Goal: Task Accomplishment & Management: Complete application form

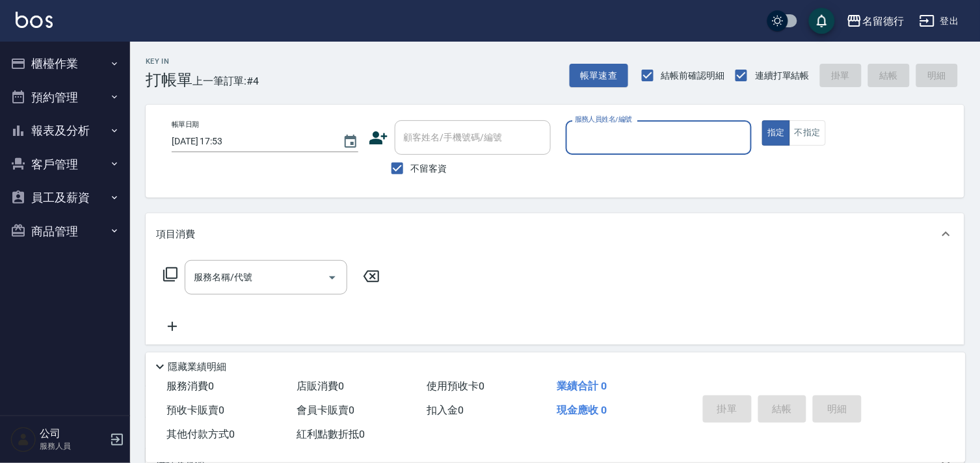
drag, startPoint x: 400, startPoint y: 171, endPoint x: 442, endPoint y: 150, distance: 47.4
click at [400, 171] on input "不留客資" at bounding box center [397, 168] width 27 height 27
checkbox input "false"
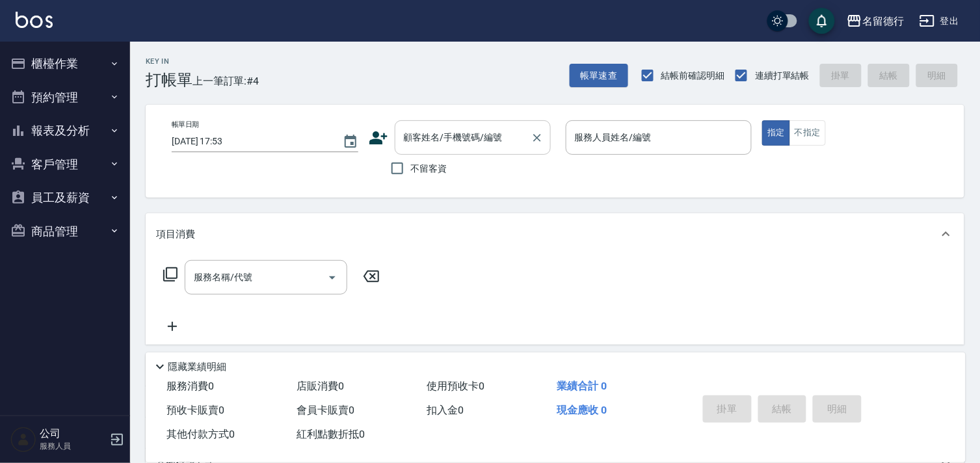
click at [447, 137] on div "顧客姓名/手機號碼/編號 顧客姓名/手機號碼/編號" at bounding box center [473, 137] width 156 height 34
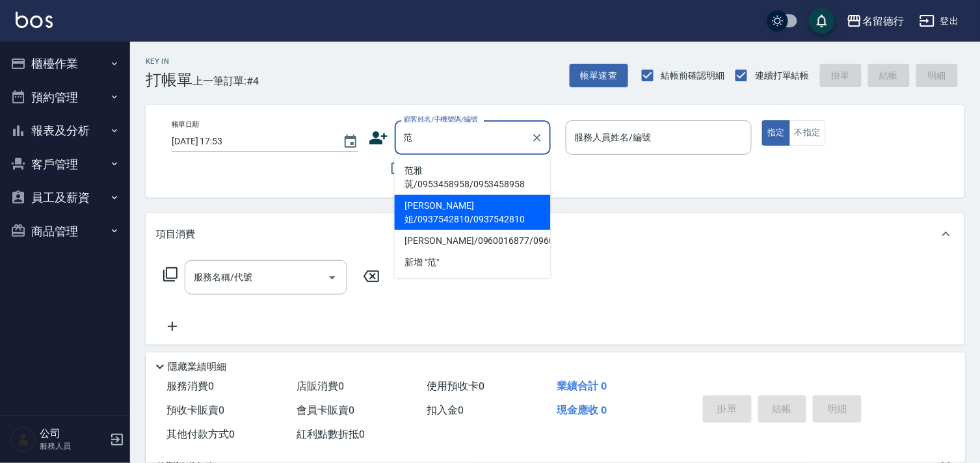
click at [430, 199] on li "[PERSON_NAME]姐/0937542810/0937542810" at bounding box center [473, 212] width 156 height 35
type input "[PERSON_NAME]姐/0937542810/0937542810"
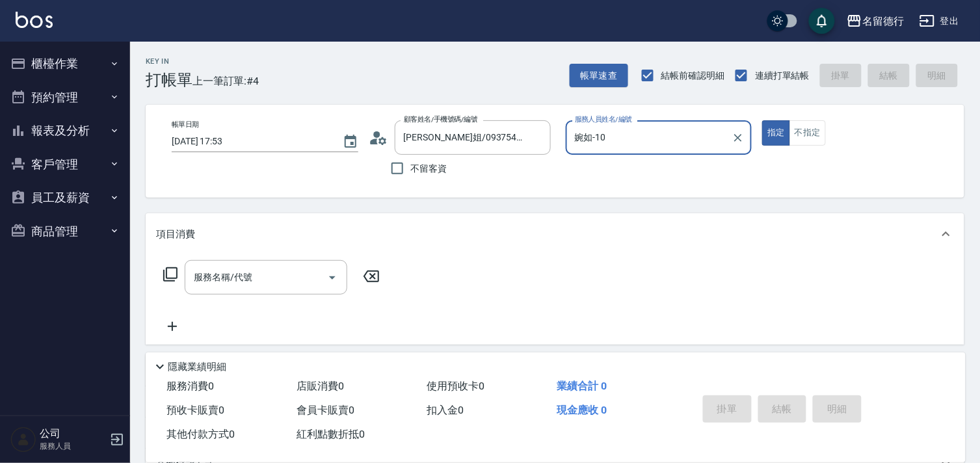
type input "婉如-10"
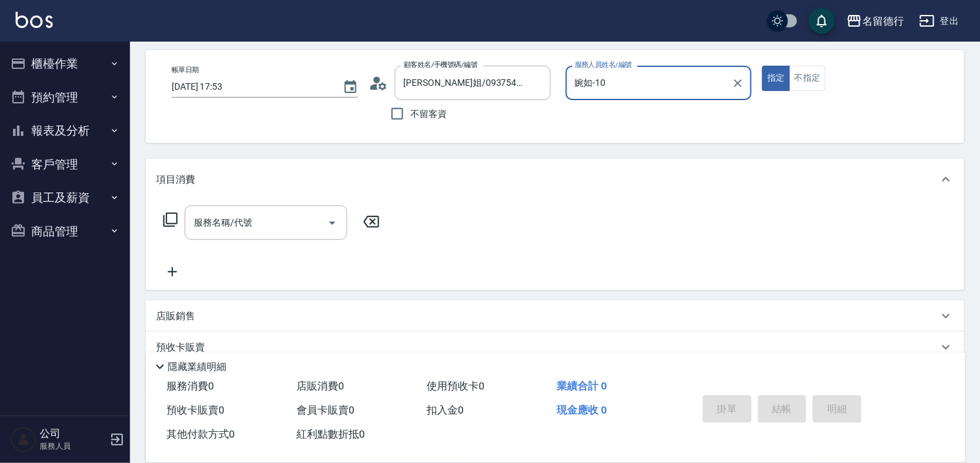
scroll to position [174, 0]
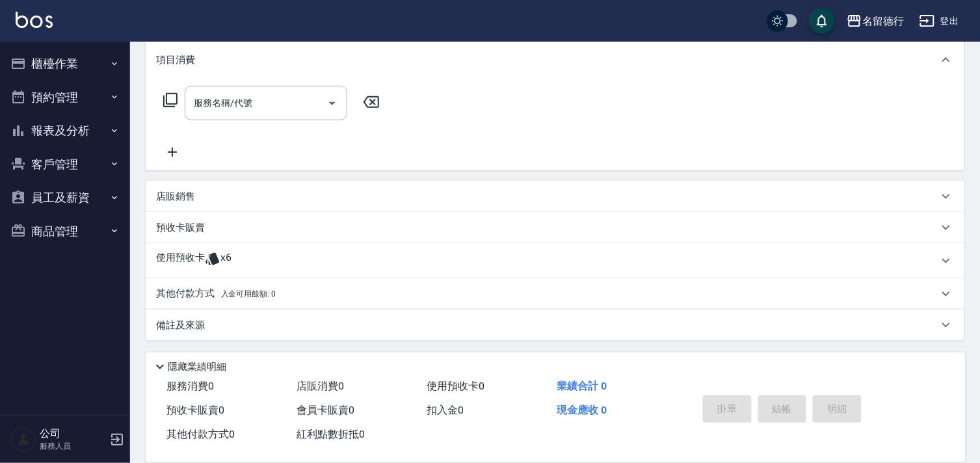
click at [213, 264] on icon at bounding box center [212, 259] width 14 height 12
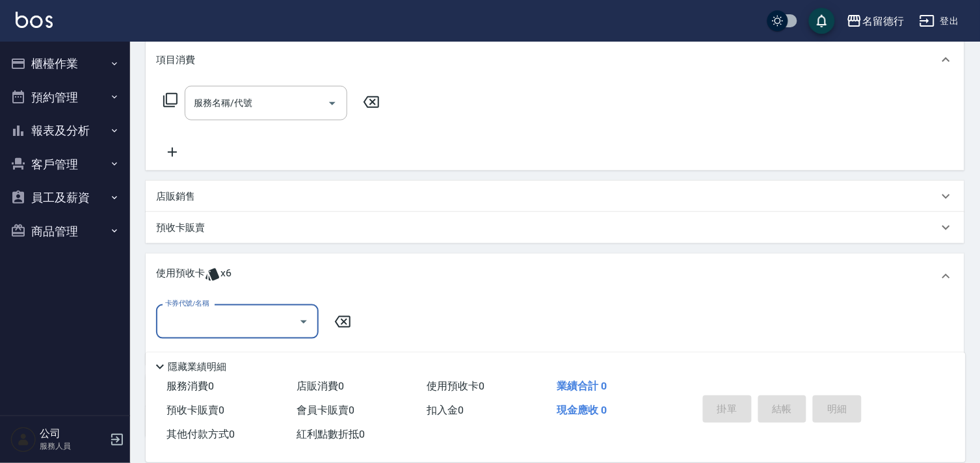
scroll to position [0, 0]
click at [215, 315] on input "卡券代號/名稱" at bounding box center [227, 321] width 131 height 23
click at [231, 356] on div "113剪髮卡五格預收 剩餘6張" at bounding box center [237, 354] width 163 height 21
type input "113剪髮卡五格預收"
type input "[DATE] 18:01"
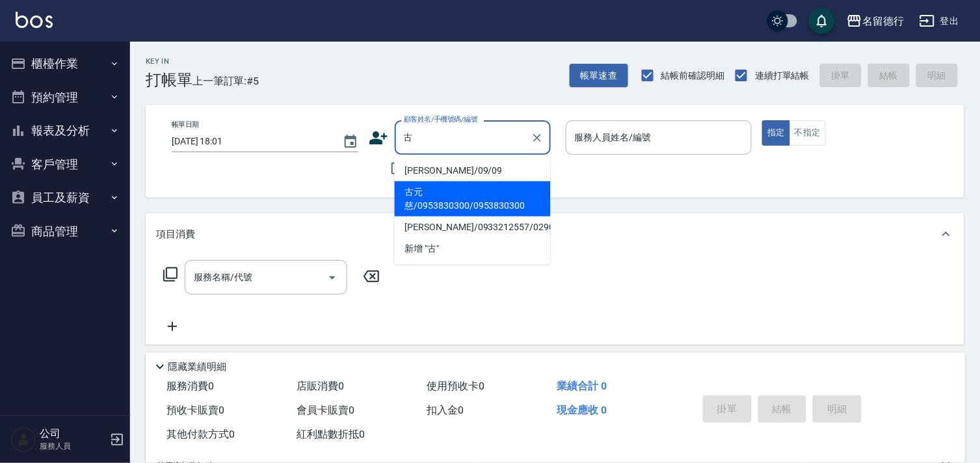
click at [421, 209] on li "古元慈/0953830300/0953830300" at bounding box center [473, 198] width 156 height 35
type input "古元慈/0953830300/0953830300"
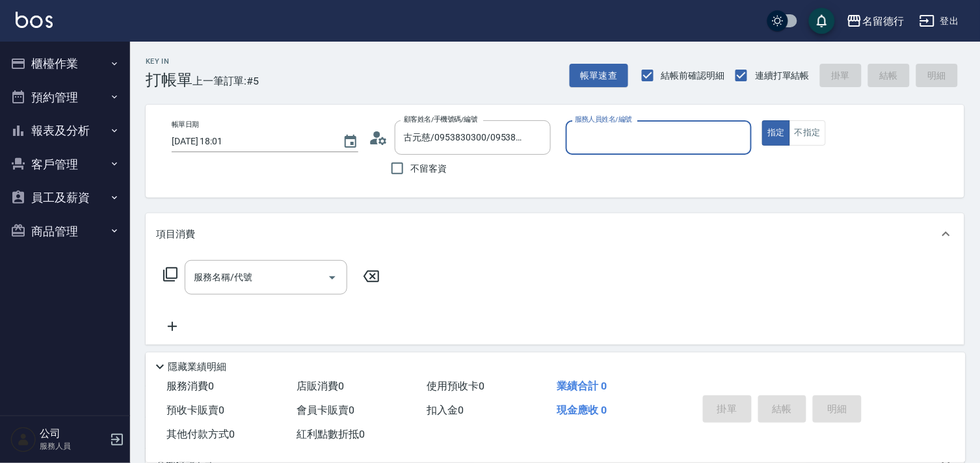
type input "婉如-10"
click at [224, 283] on div "服務名稱/代號 服務名稱/代號" at bounding box center [266, 277] width 163 height 34
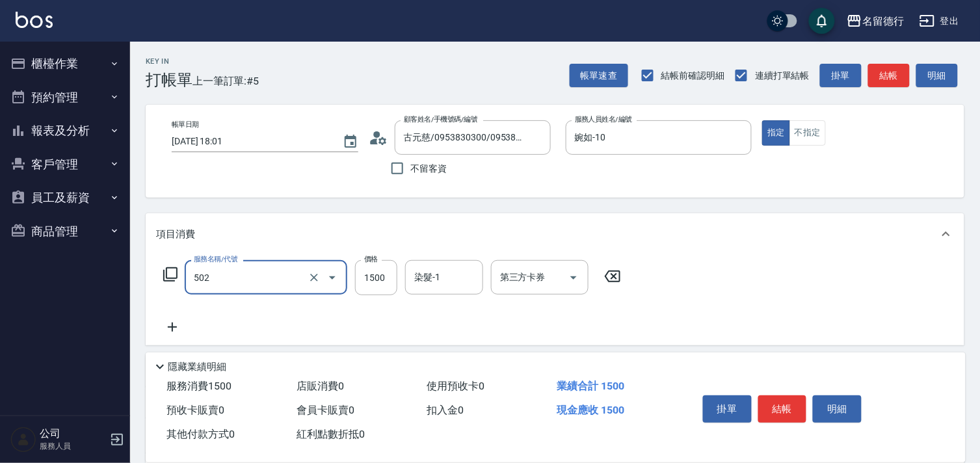
type input "染髮(502)"
type input "900"
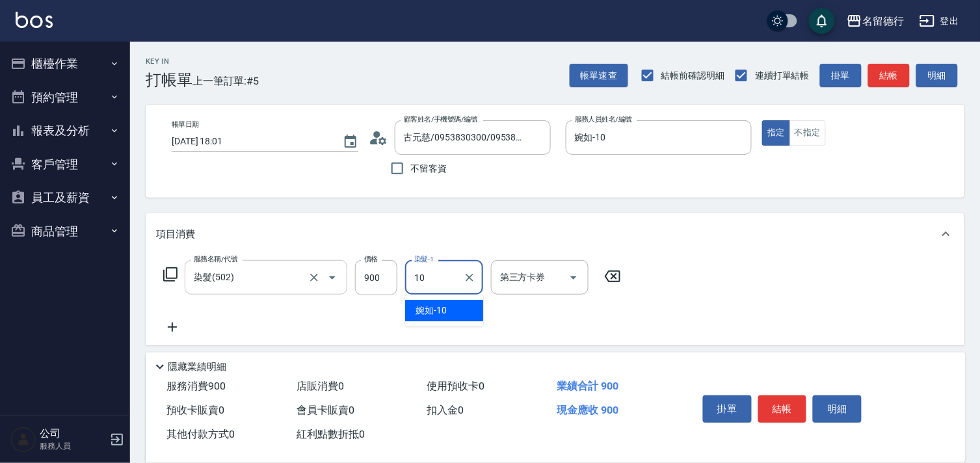
type input "婉如-10"
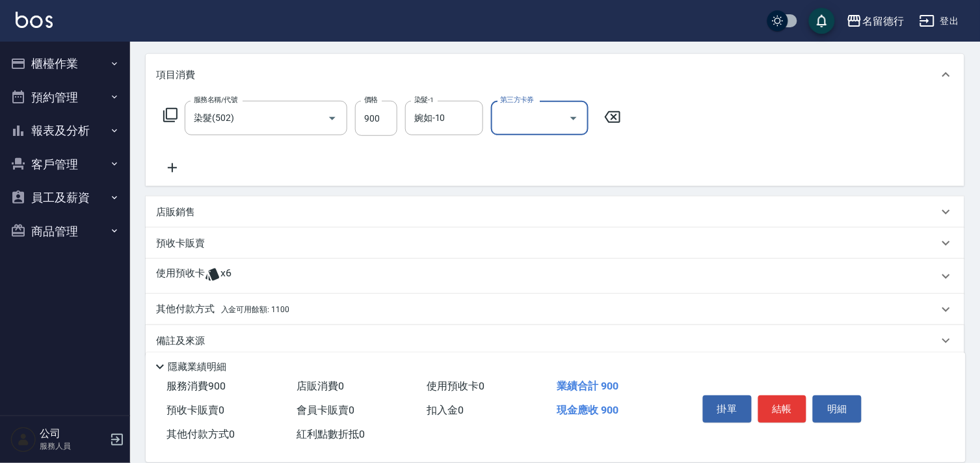
scroll to position [176, 0]
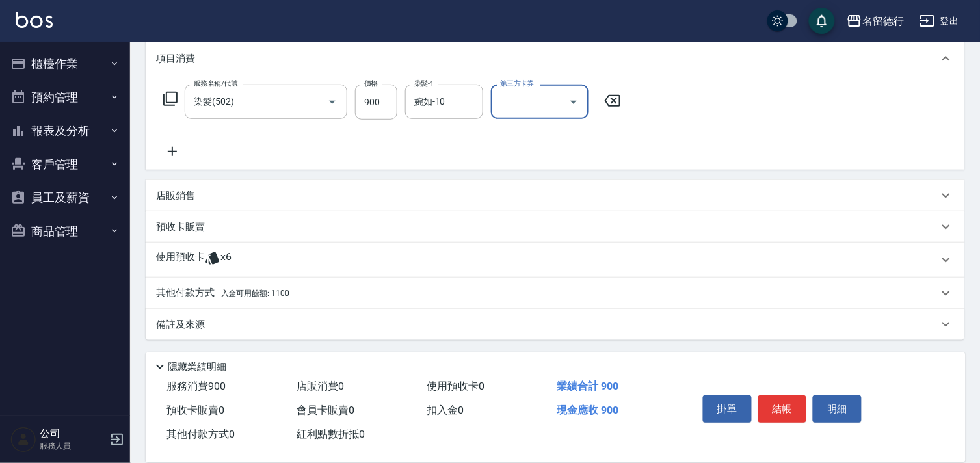
click at [198, 261] on p "使用預收卡" at bounding box center [180, 260] width 49 height 20
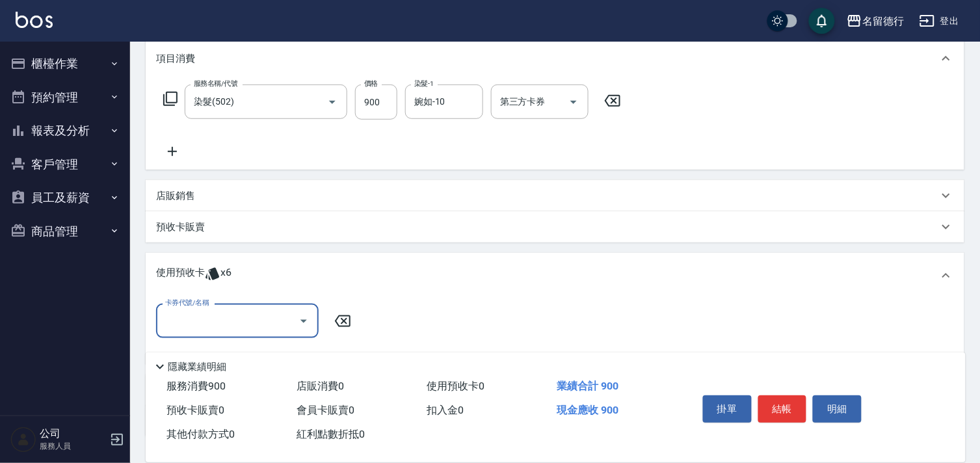
scroll to position [0, 0]
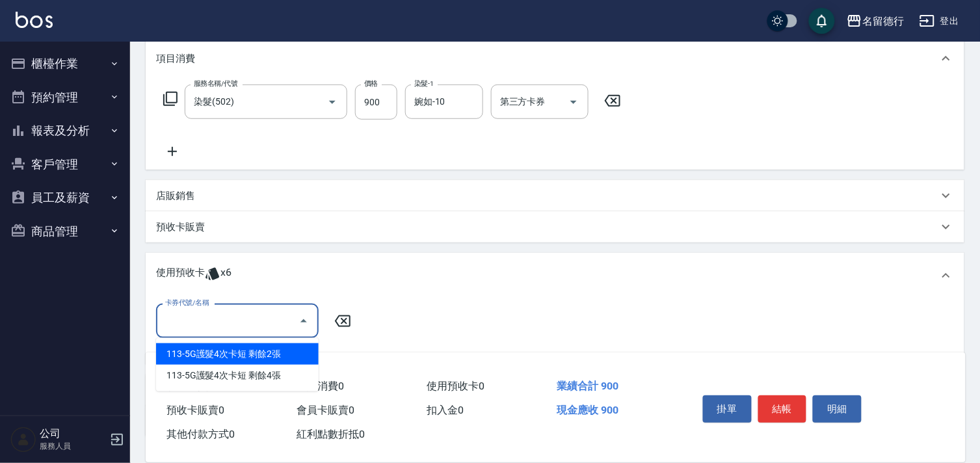
click at [211, 325] on input "卡券代號/名稱" at bounding box center [227, 320] width 131 height 23
click at [223, 354] on div "113-5G護髮4次卡短 剩餘2張" at bounding box center [237, 353] width 163 height 21
type input "113-5G護髮4次卡短"
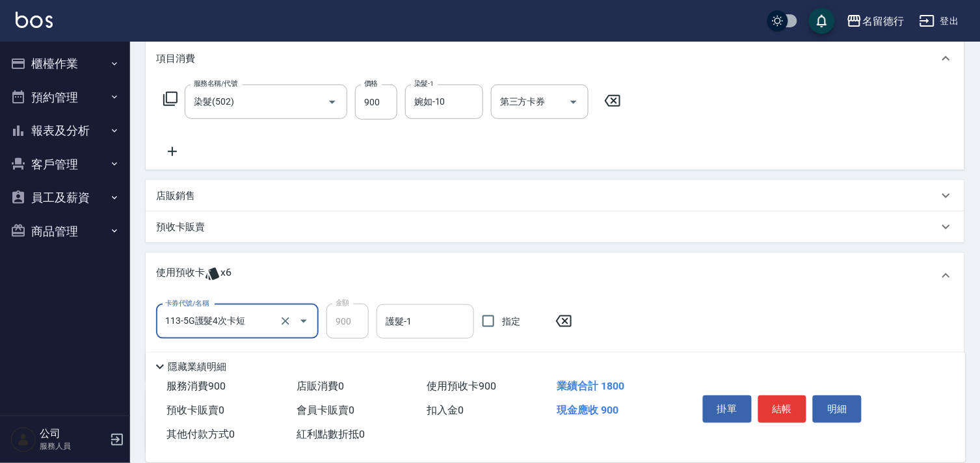
click at [410, 325] on input "護髮-1" at bounding box center [425, 321] width 86 height 23
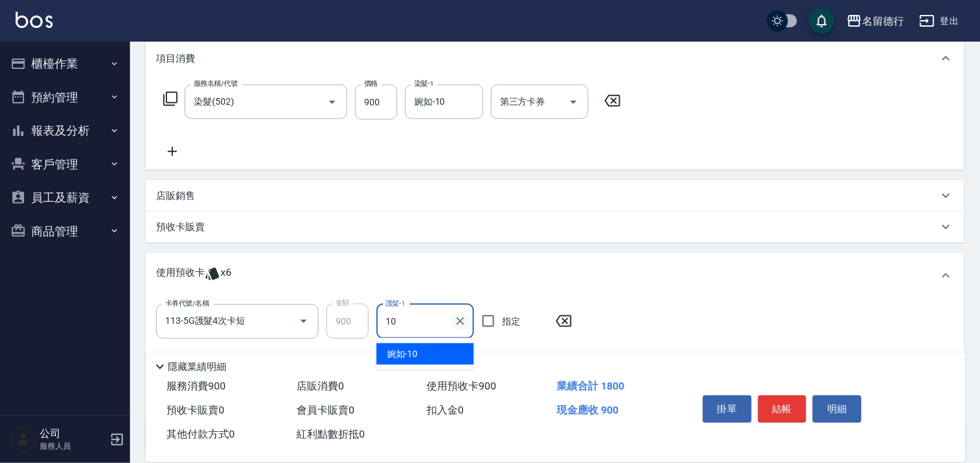
type input "婉如-10"
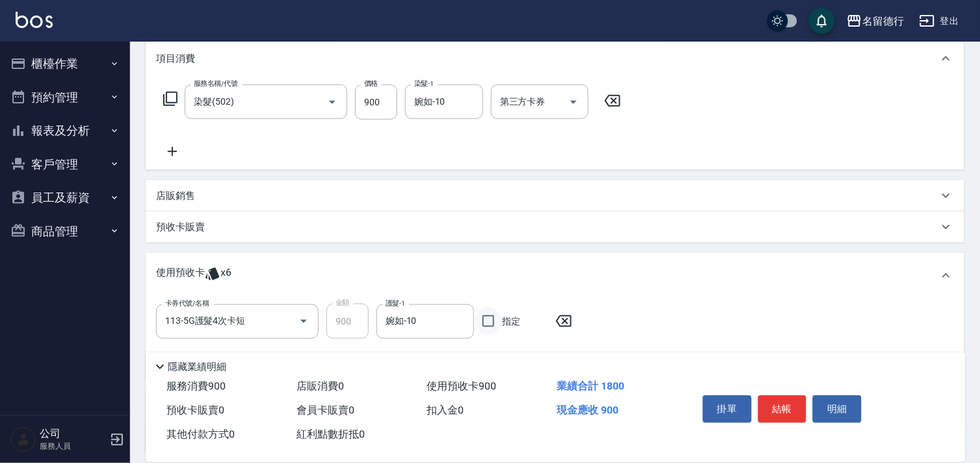
click at [485, 322] on input "指定" at bounding box center [488, 321] width 27 height 27
checkbox input "true"
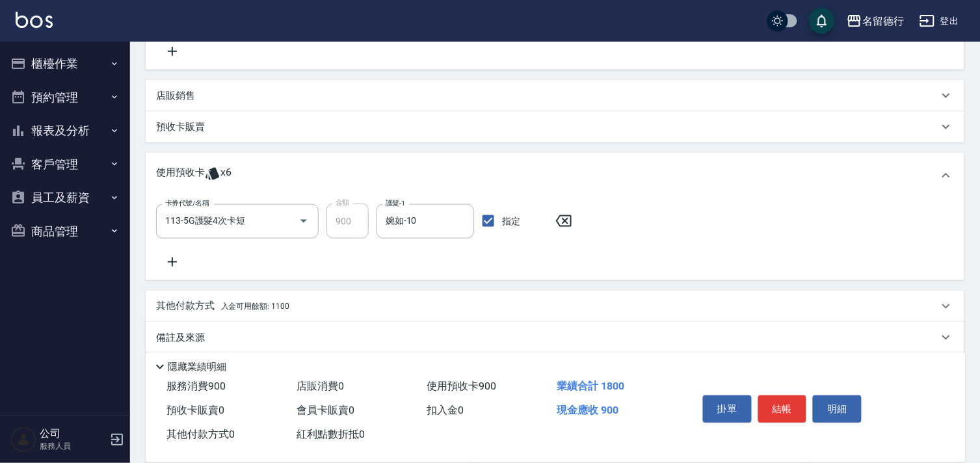
scroll to position [289, 0]
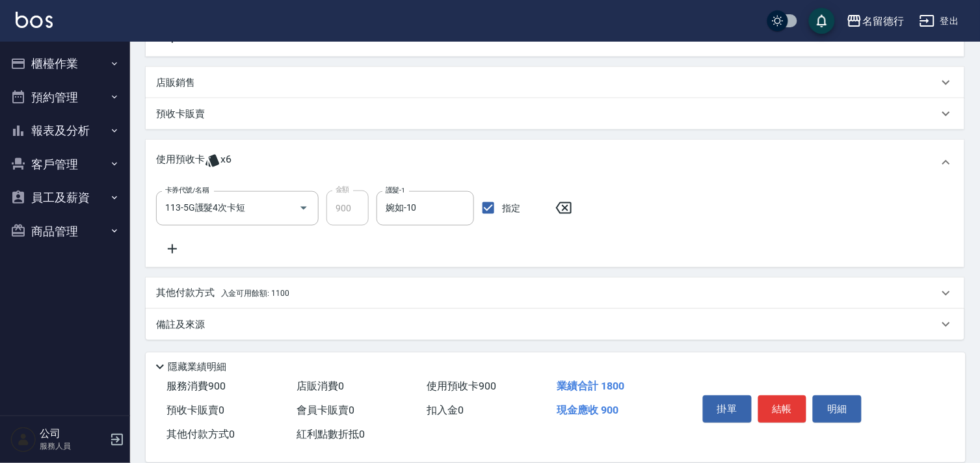
click at [250, 293] on span "入金可用餘額: 1100" at bounding box center [255, 293] width 68 height 9
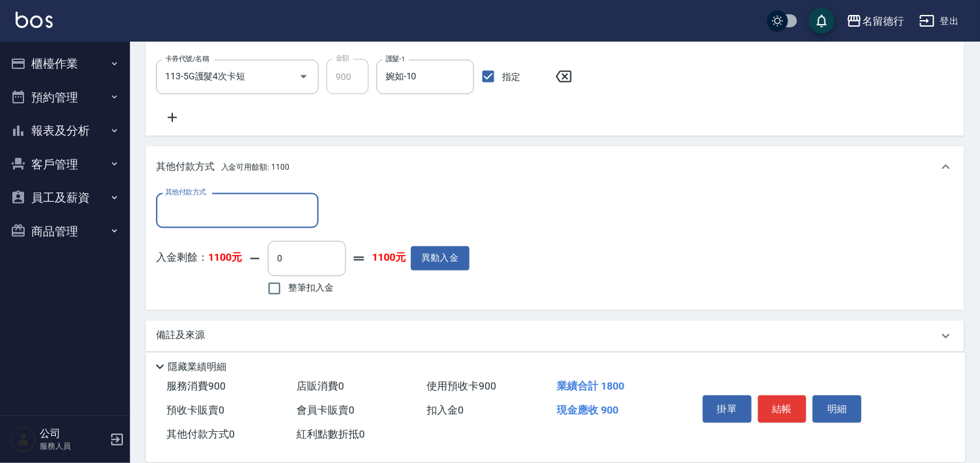
scroll to position [431, 0]
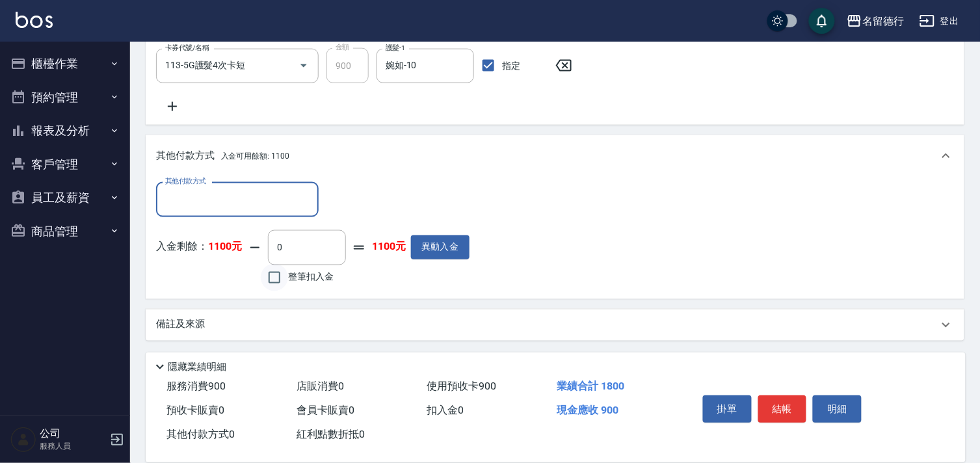
click at [274, 276] on input "整筆扣入金" at bounding box center [274, 277] width 27 height 27
checkbox input "true"
type input "900"
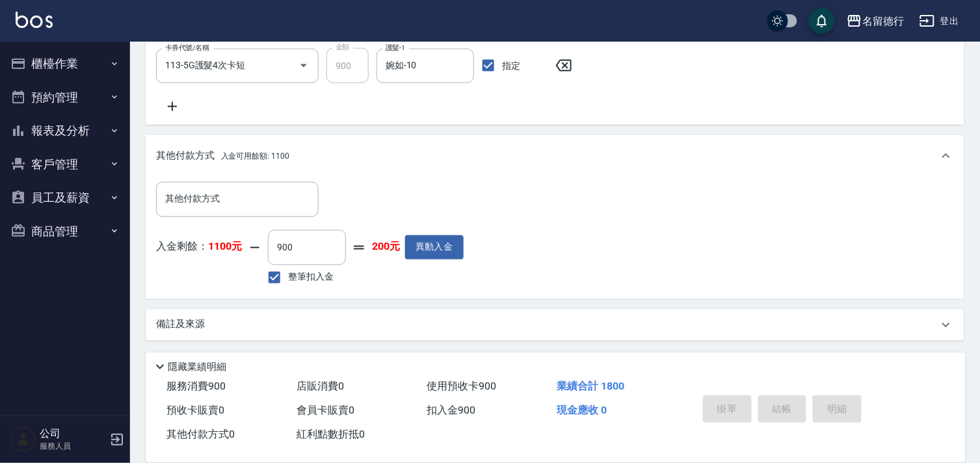
type input "[DATE] 18:02"
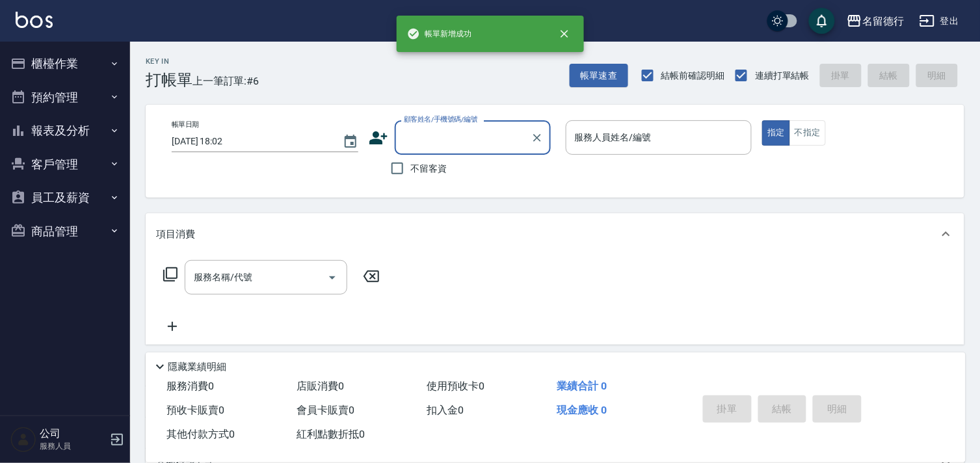
scroll to position [0, 0]
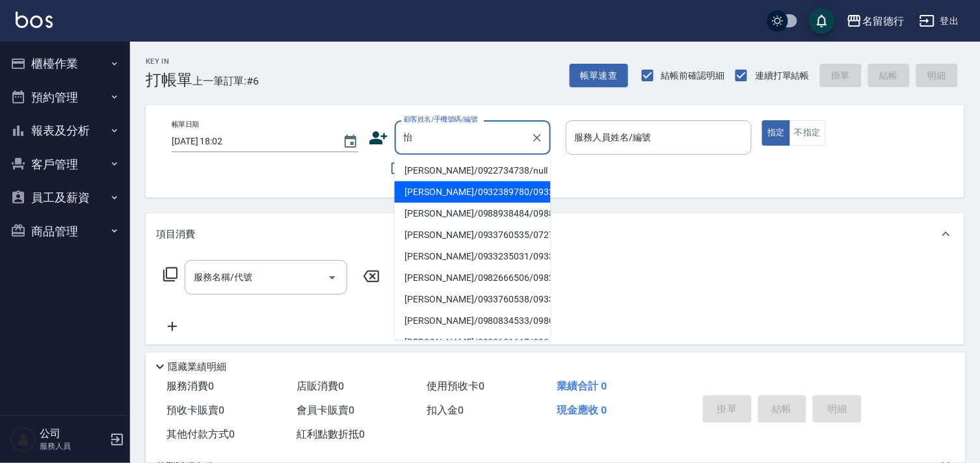
click at [419, 203] on li "[PERSON_NAME]/0932389780/0932389780" at bounding box center [473, 191] width 156 height 21
type input "[PERSON_NAME]/0932389780/0932389780"
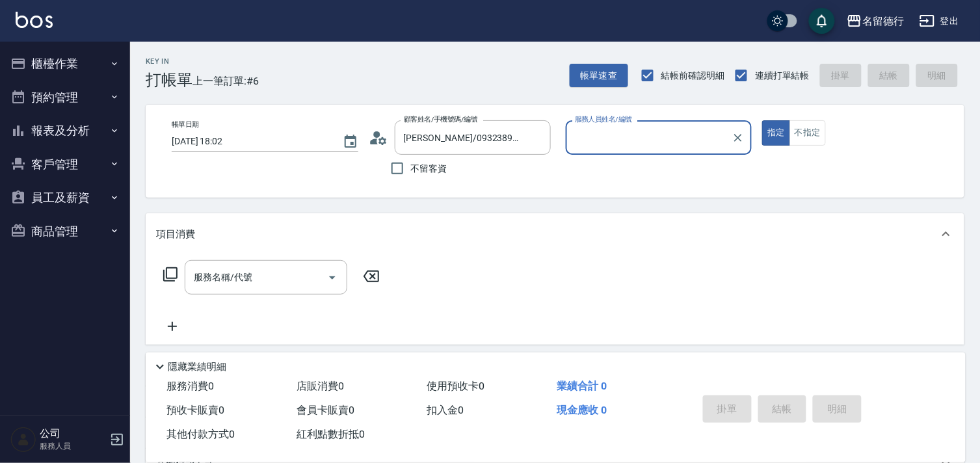
type input "婉如-10"
click at [210, 276] on div "服務名稱/代號 服務名稱/代號" at bounding box center [266, 277] width 163 height 34
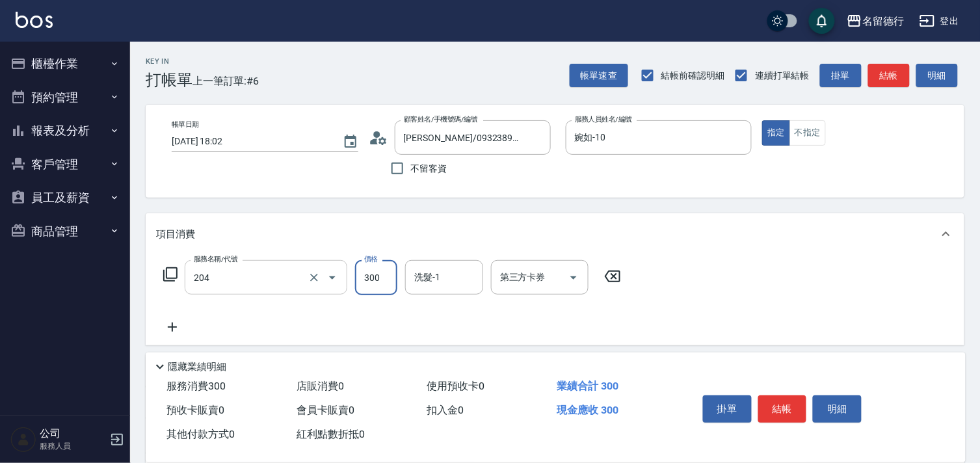
type input "洗髮(204)"
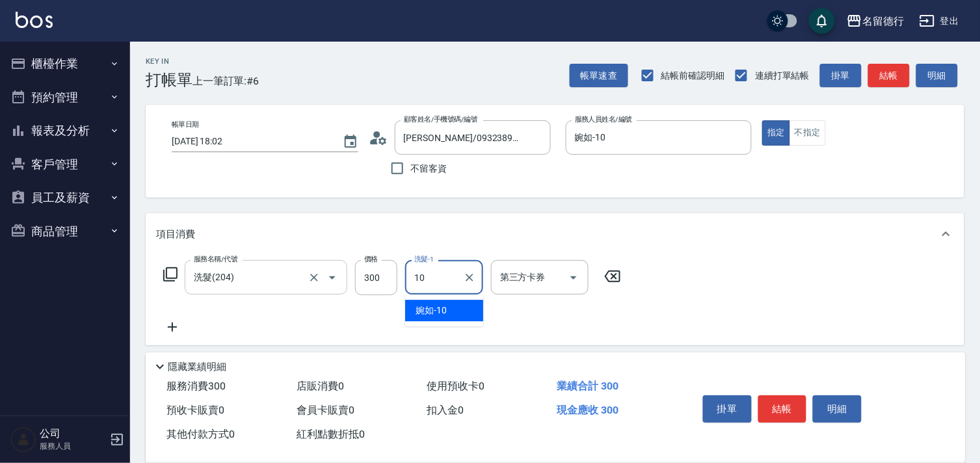
type input "婉如-10"
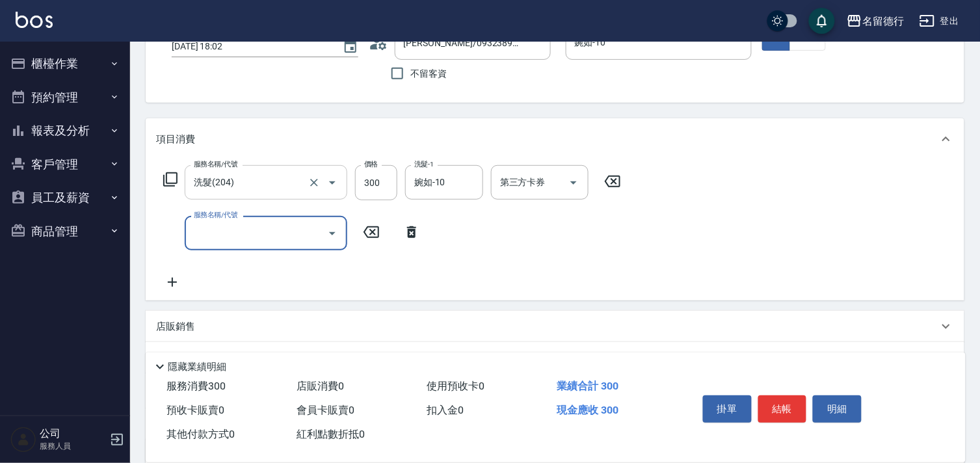
scroll to position [226, 0]
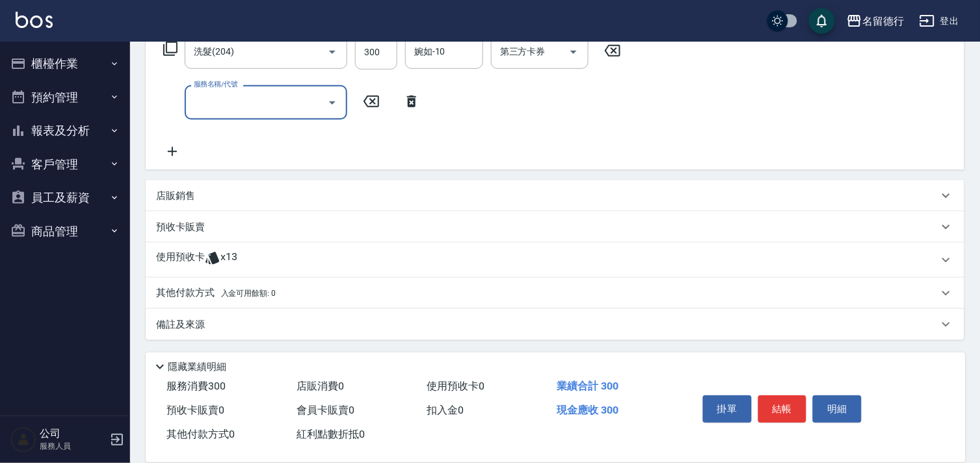
click at [211, 264] on icon at bounding box center [213, 258] width 16 height 16
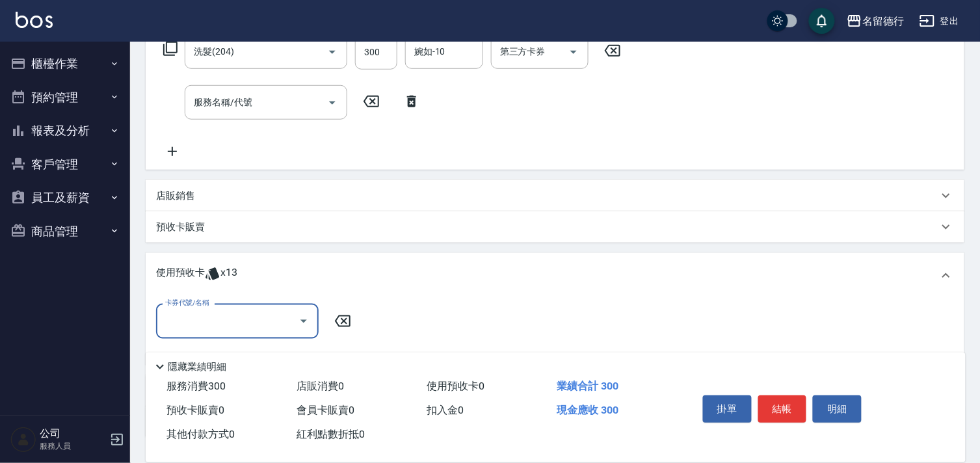
scroll to position [0, 0]
click at [210, 319] on input "卡券代號/名稱" at bounding box center [227, 320] width 131 height 23
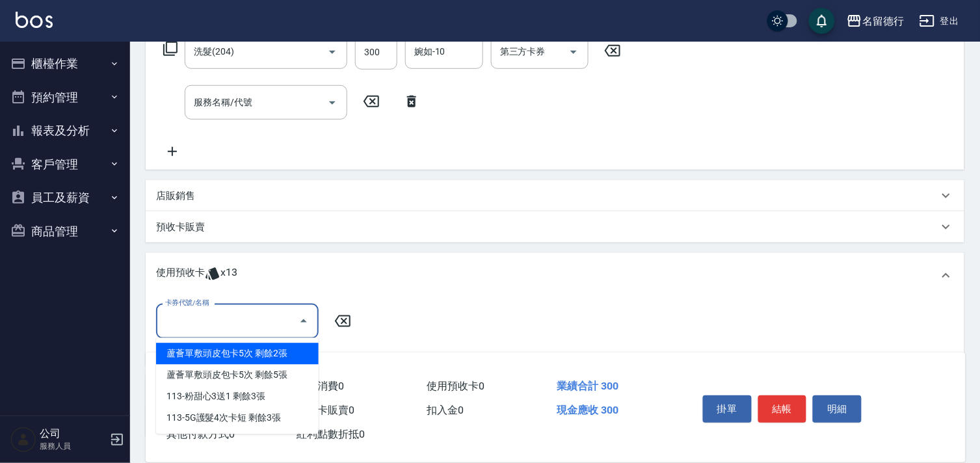
click at [200, 350] on div "蘆薈單敷頭皮包卡5次 剩餘2張" at bounding box center [237, 353] width 163 height 21
type input "蘆薈單敷頭皮包卡5次"
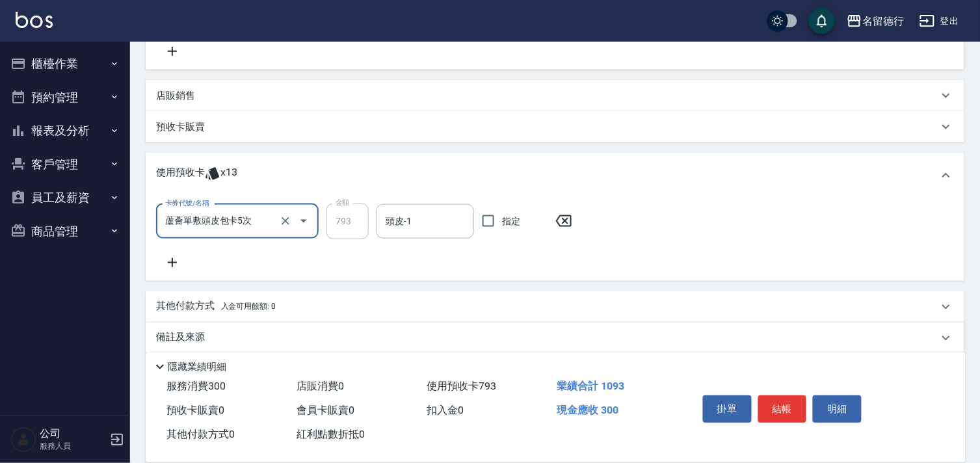
scroll to position [339, 0]
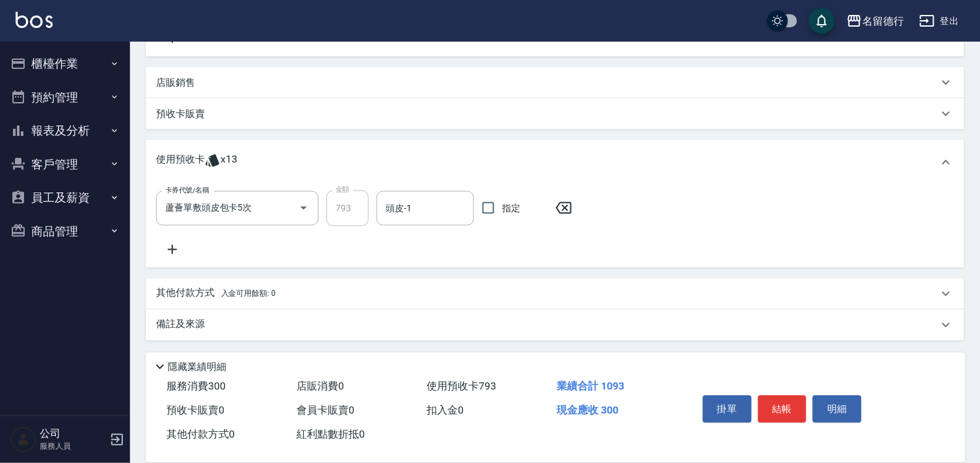
click at [172, 250] on icon at bounding box center [172, 249] width 9 height 9
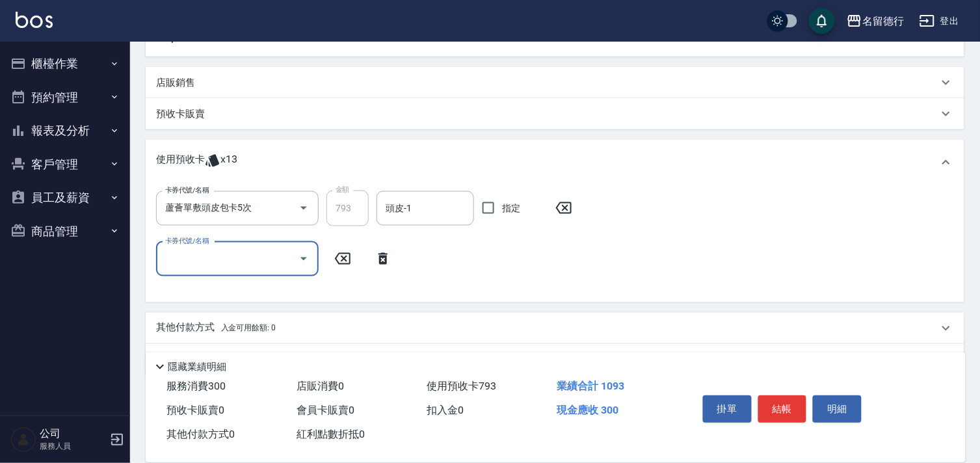
click at [179, 268] on input "卡券代號/名稱" at bounding box center [227, 259] width 131 height 23
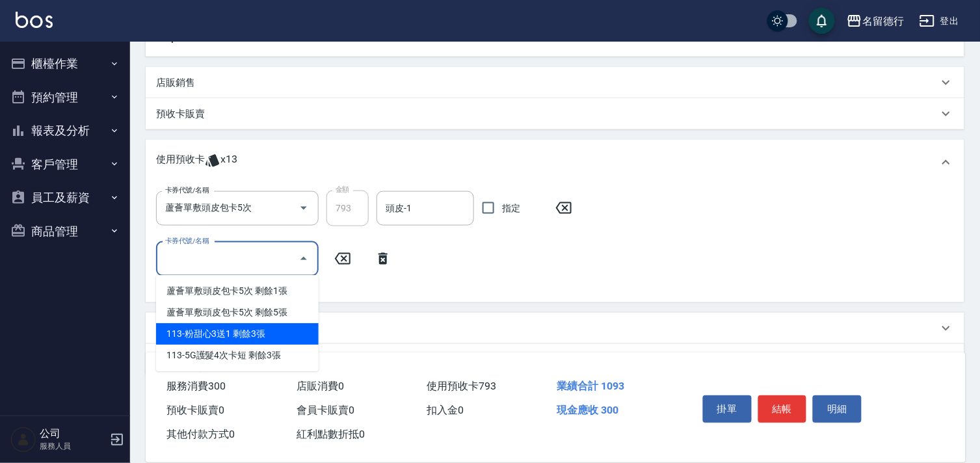
click at [187, 333] on div "113-粉甜心3送1 剩餘3張" at bounding box center [237, 333] width 163 height 21
type input "113-粉甜心3送1"
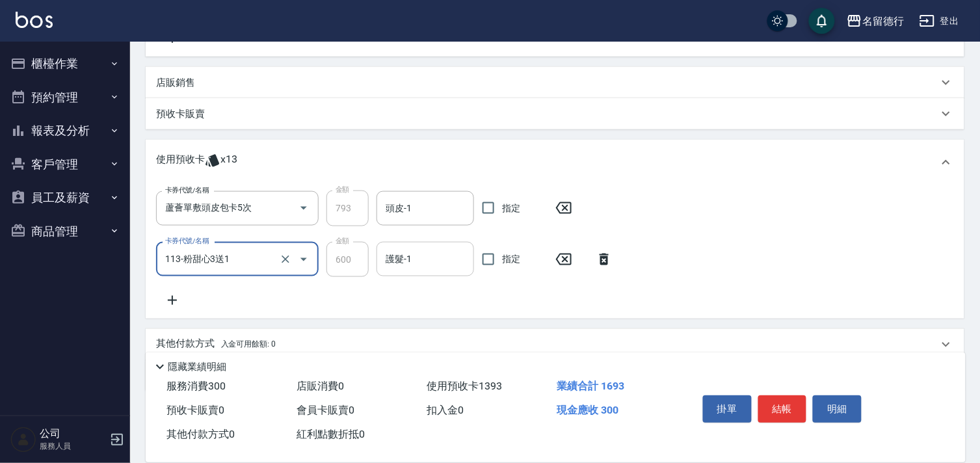
click at [387, 257] on div "護髮-1 護髮-1" at bounding box center [425, 259] width 98 height 34
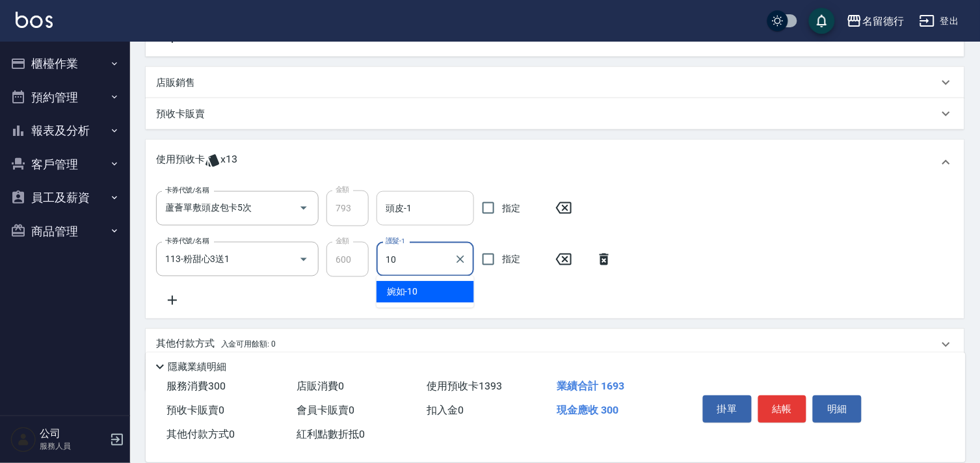
type input "婉如-10"
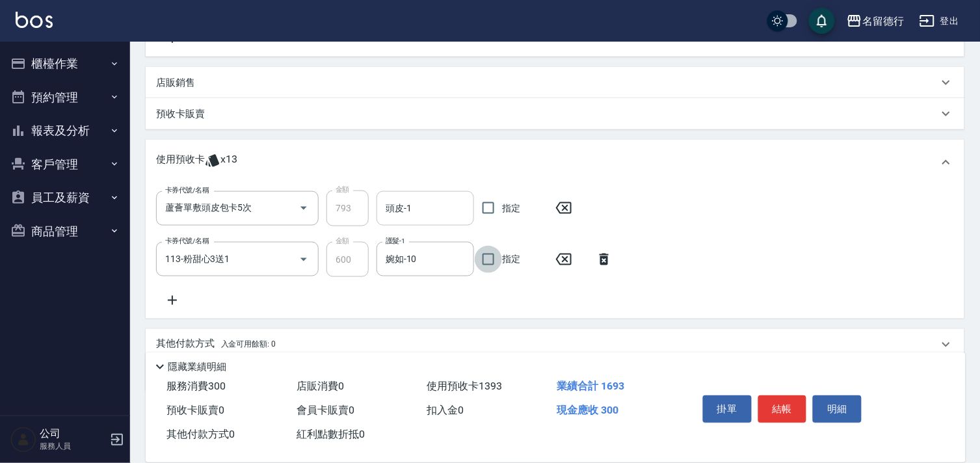
click at [397, 218] on input "頭皮-1" at bounding box center [425, 208] width 86 height 23
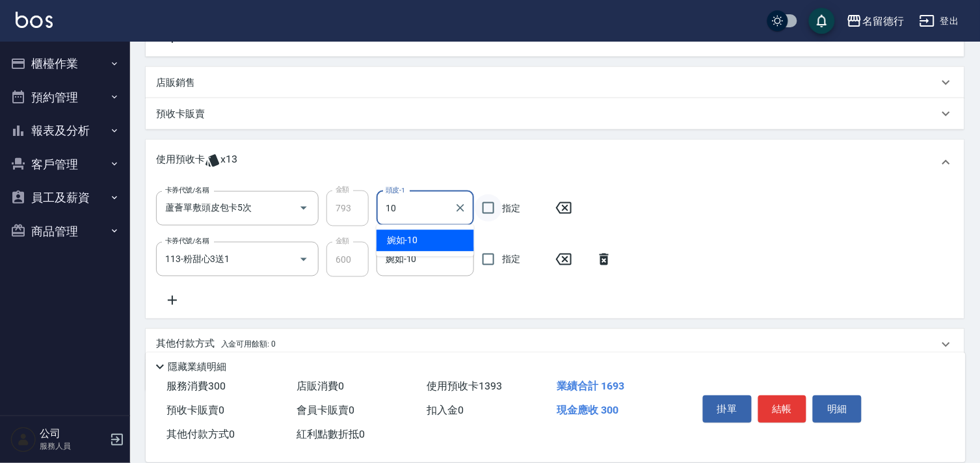
type input "婉如-10"
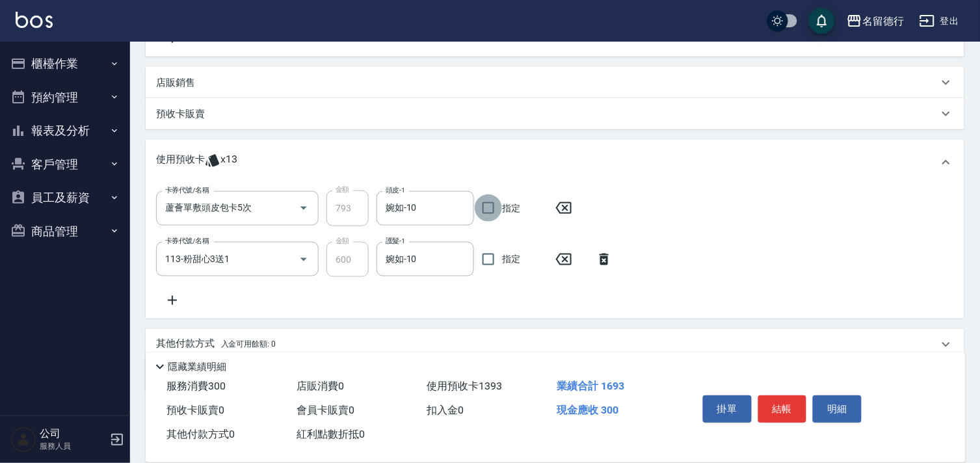
click at [486, 211] on input "指定" at bounding box center [488, 207] width 27 height 27
checkbox input "true"
click at [486, 262] on input "指定" at bounding box center [488, 259] width 27 height 27
checkbox input "true"
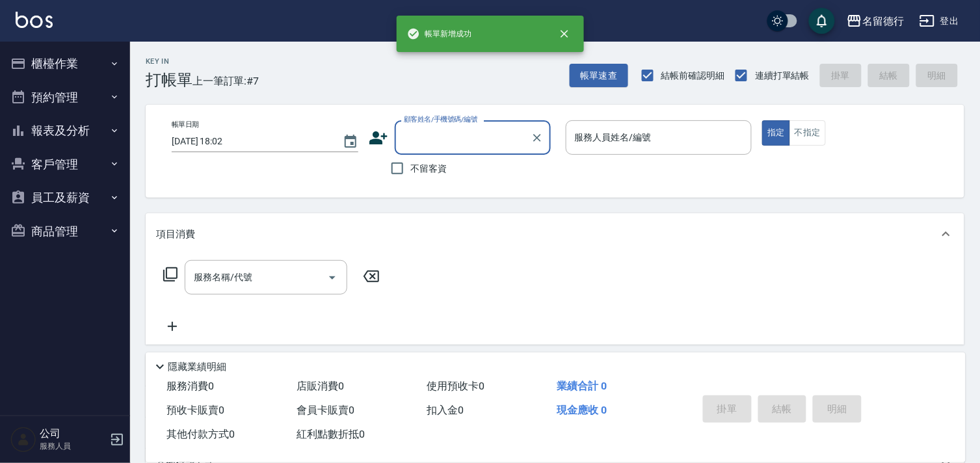
scroll to position [0, 0]
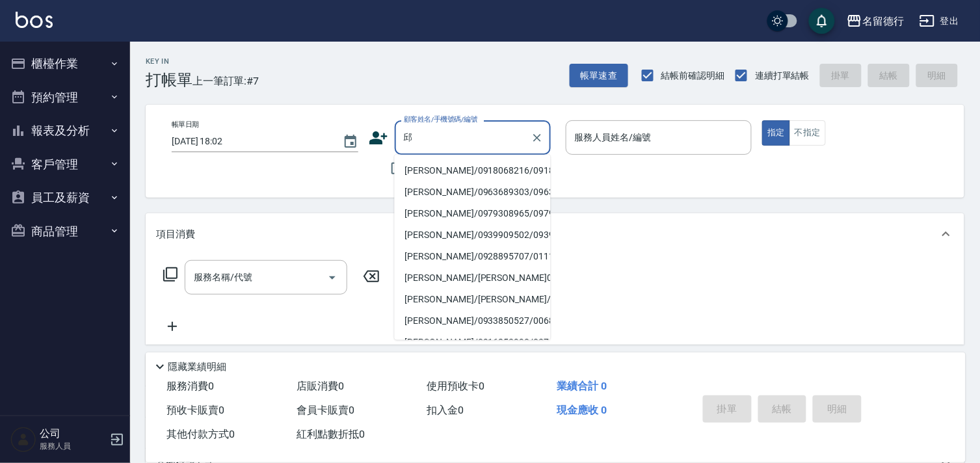
click at [403, 181] on li "[PERSON_NAME]/0918068216/0918068216" at bounding box center [473, 170] width 156 height 21
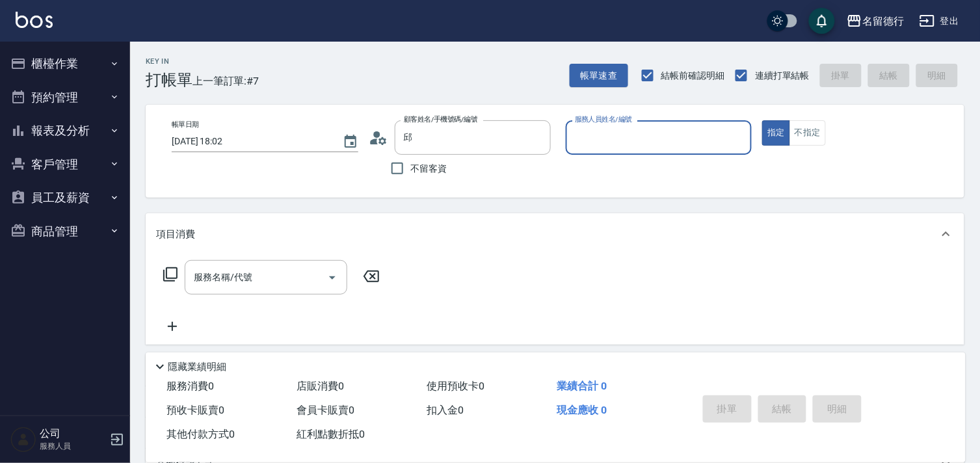
type input "[PERSON_NAME]/0918068216/0918068216"
type input "婉如-10"
click at [252, 278] on div "服務名稱/代號 服務名稱/代號" at bounding box center [266, 277] width 163 height 34
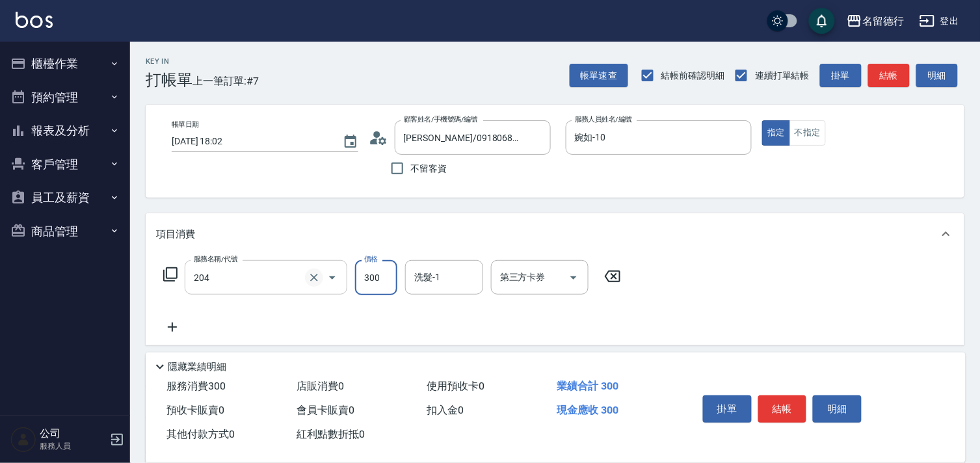
type input "洗髮(204)"
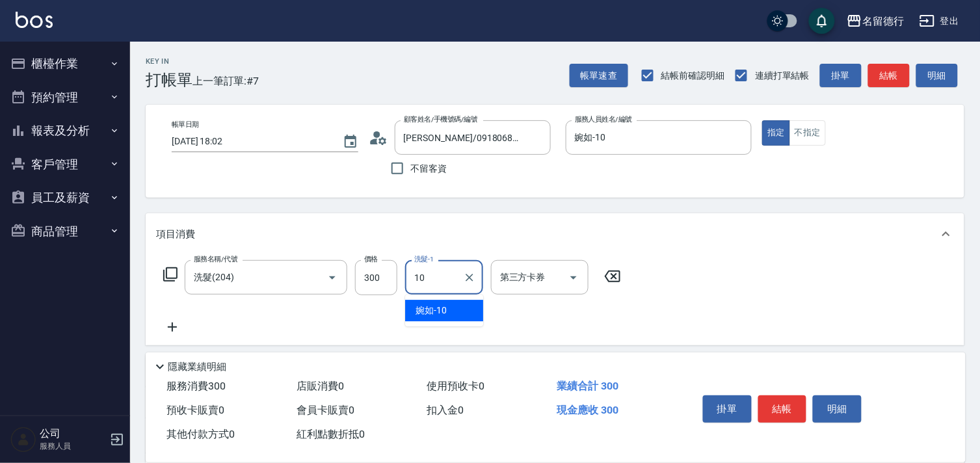
type input "婉如-10"
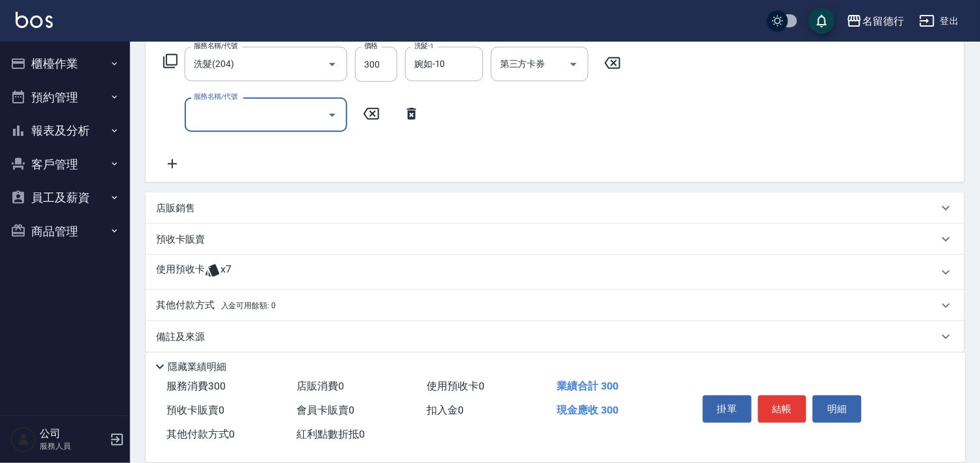
scroll to position [217, 0]
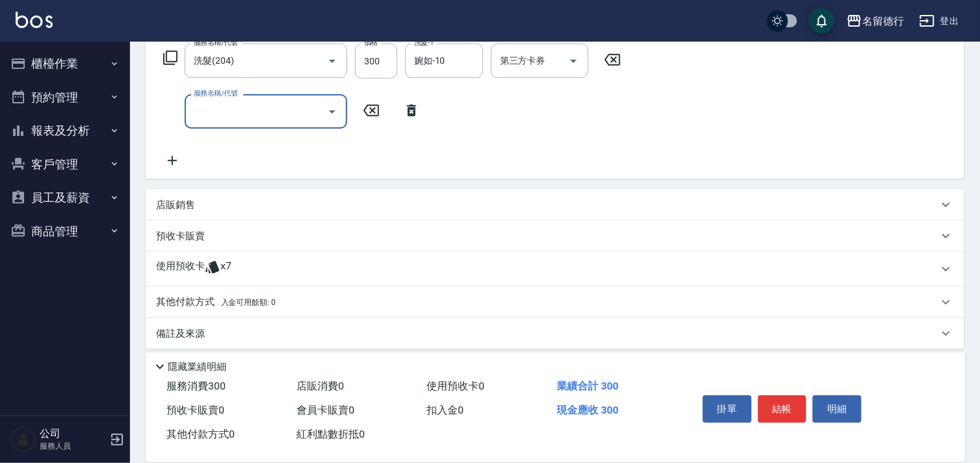
click at [176, 261] on p "使用預收卡" at bounding box center [180, 269] width 49 height 20
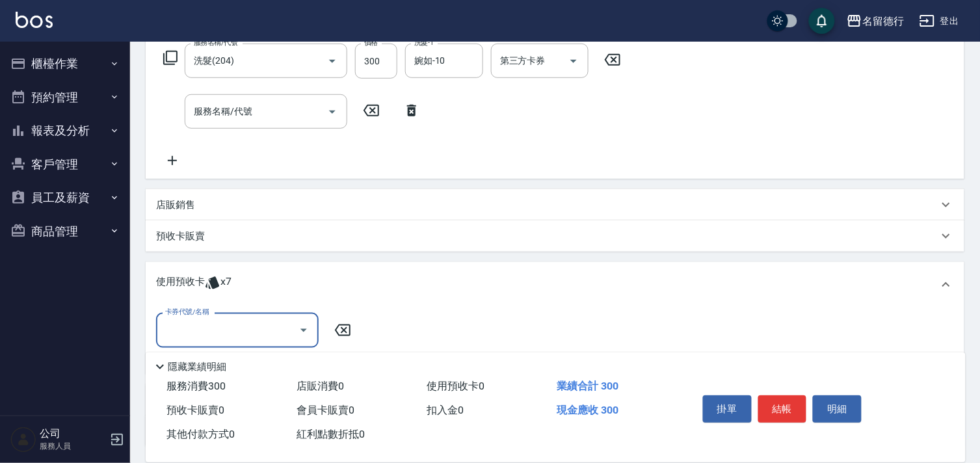
scroll to position [0, 0]
click at [176, 326] on input "卡券代號/名稱" at bounding box center [227, 330] width 131 height 23
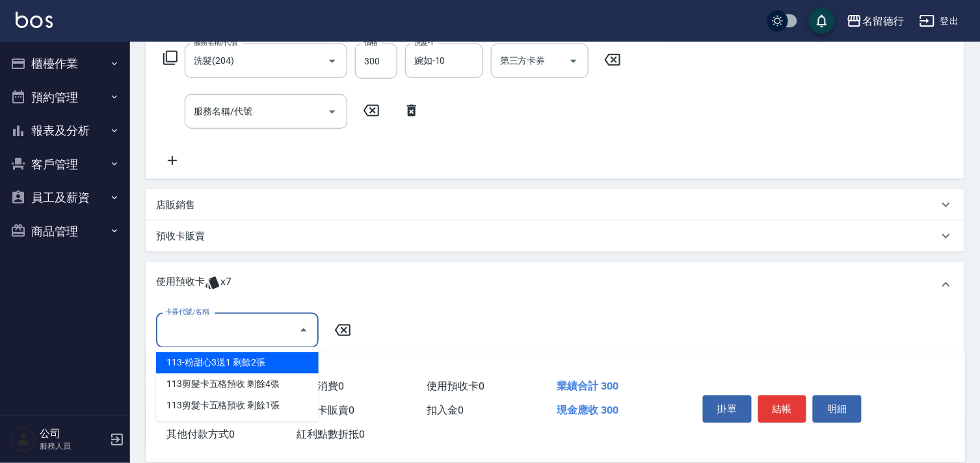
click at [183, 358] on div "113-粉甜心3送1 剩餘2張" at bounding box center [237, 362] width 163 height 21
type input "113-粉甜心3送1"
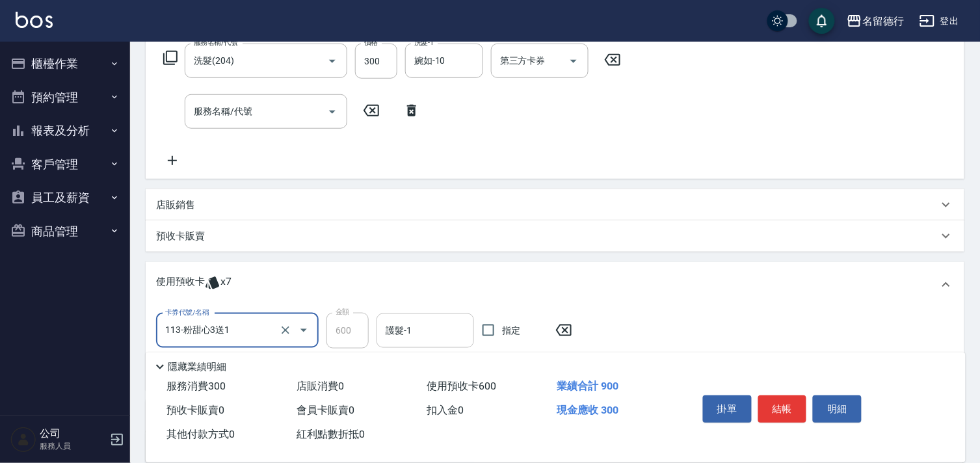
click at [408, 328] on div "護髮-1 護髮-1" at bounding box center [425, 330] width 98 height 34
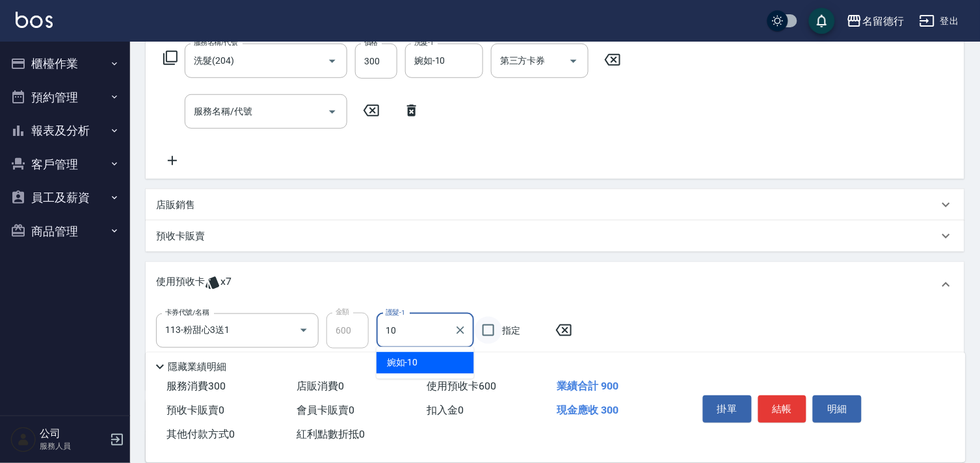
type input "婉如-10"
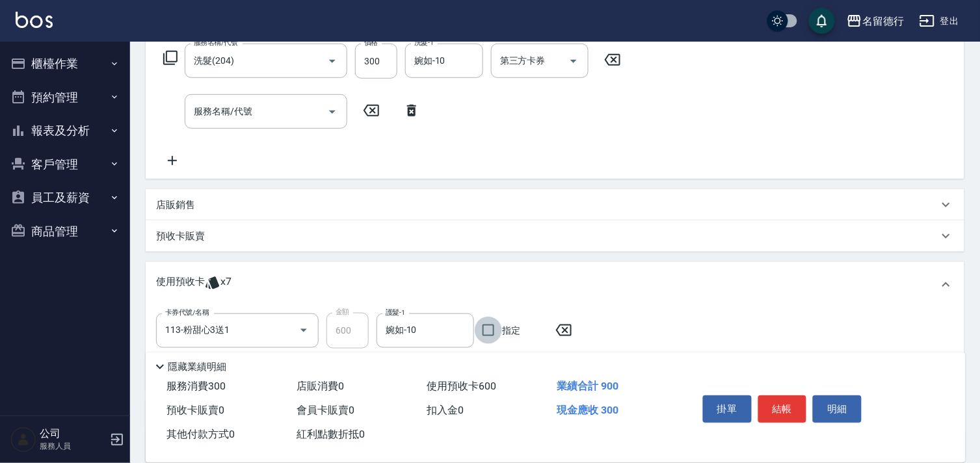
click at [484, 328] on input "指定" at bounding box center [488, 330] width 27 height 27
checkbox input "true"
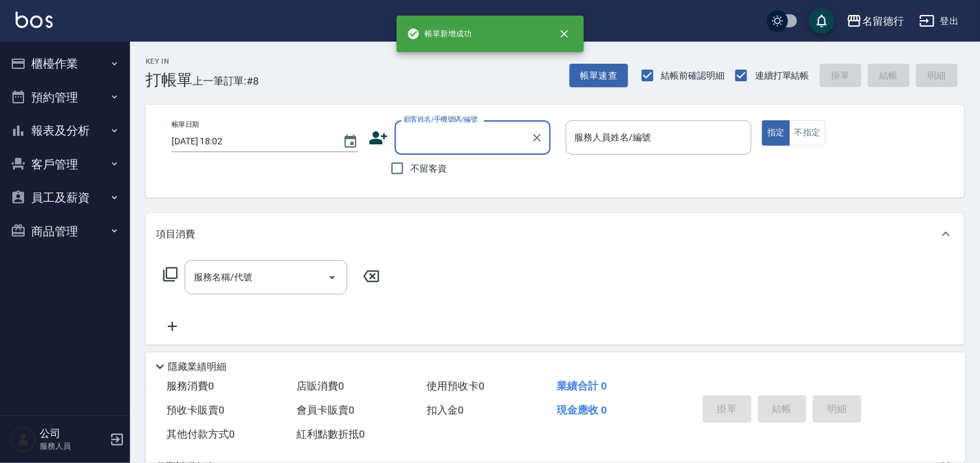
click at [417, 135] on input "顧客姓名/手機號碼/編號" at bounding box center [463, 137] width 125 height 23
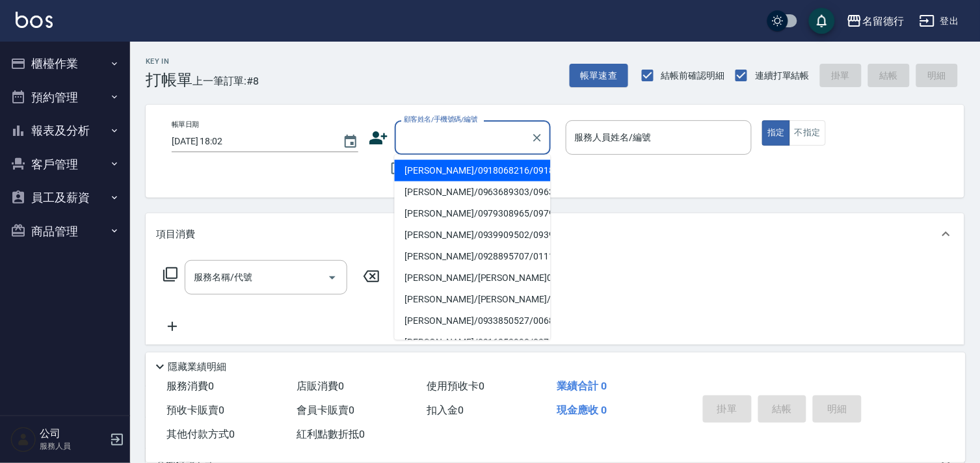
click at [420, 180] on li "[PERSON_NAME]/0918068216/0918068216" at bounding box center [473, 170] width 156 height 21
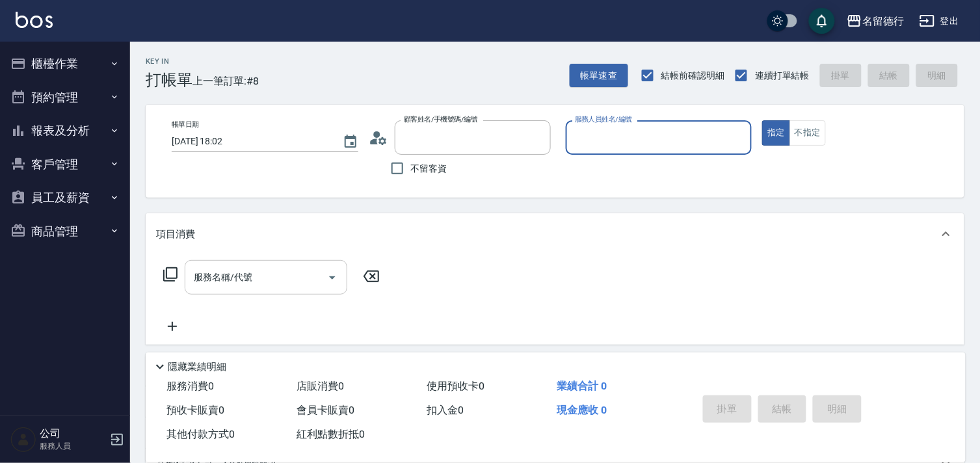
type input "[PERSON_NAME]/0918068216/0918068216"
type input "婉如-10"
click at [215, 275] on div "服務名稱/代號 服務名稱/代號" at bounding box center [266, 277] width 163 height 34
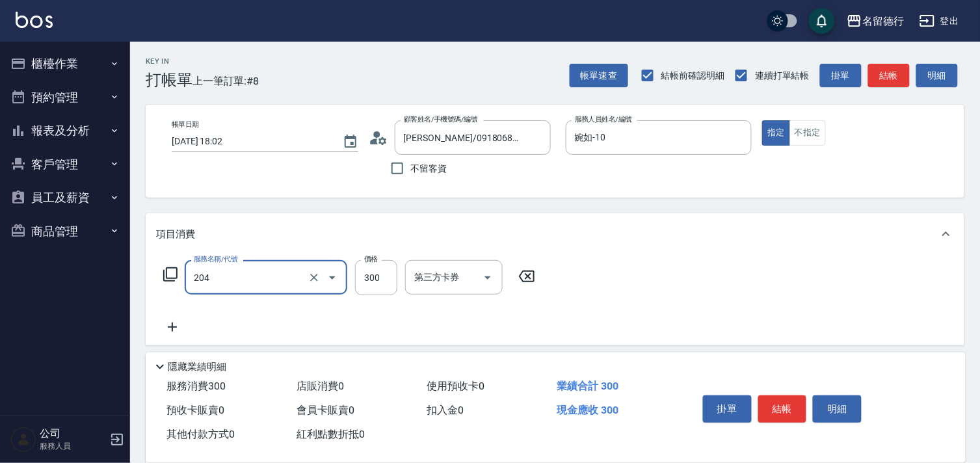
type input "洗髮(204)"
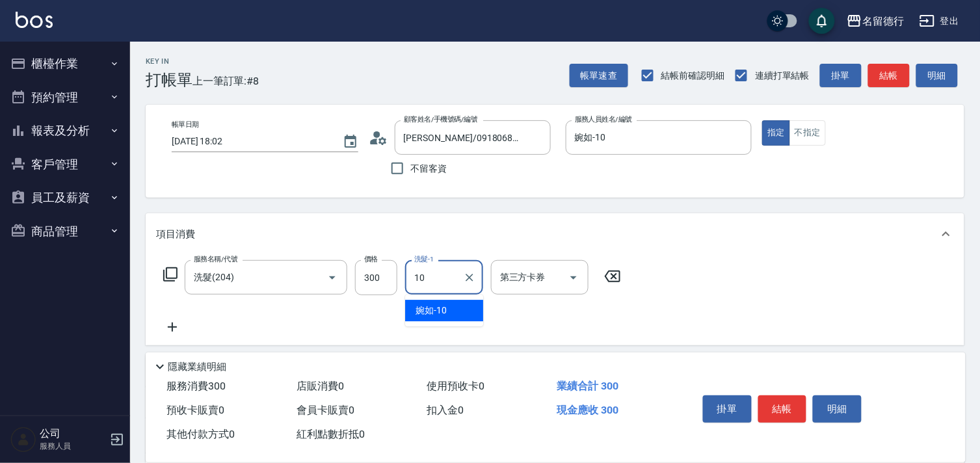
type input "婉如-10"
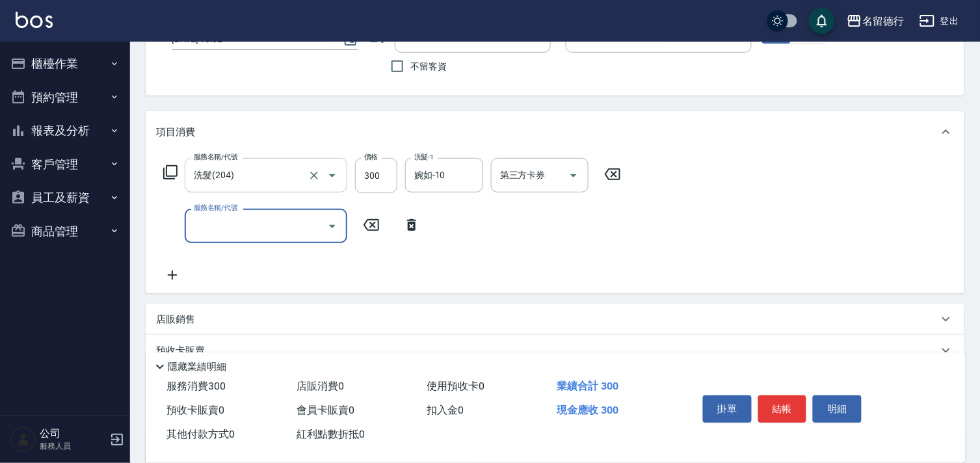
scroll to position [226, 0]
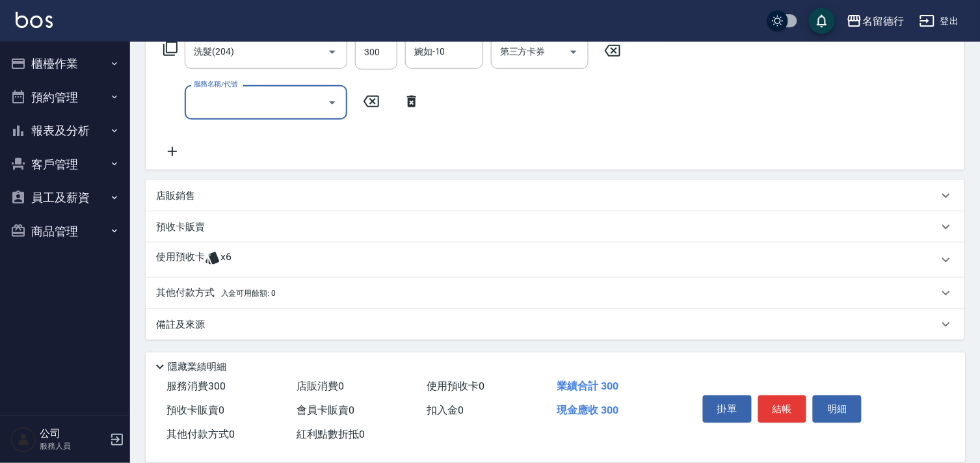
click at [185, 257] on p "使用預收卡" at bounding box center [180, 260] width 49 height 20
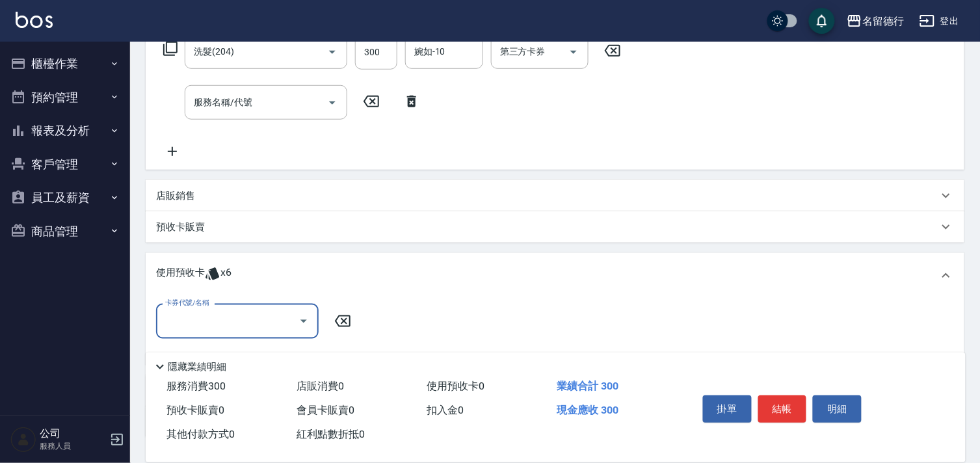
scroll to position [0, 0]
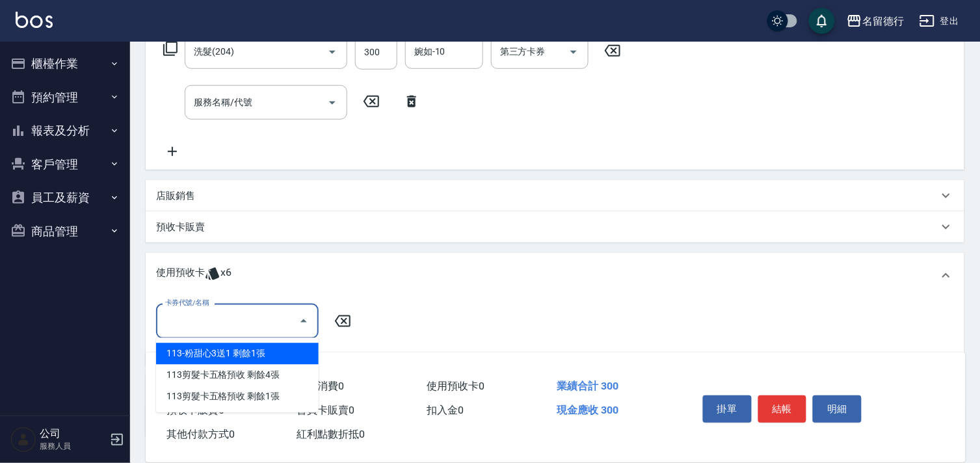
click at [187, 311] on input "卡券代號/名稱" at bounding box center [227, 320] width 131 height 23
click at [191, 351] on div "113-粉甜心3送1 剩餘1張" at bounding box center [237, 353] width 163 height 21
type input "113-粉甜心3送1"
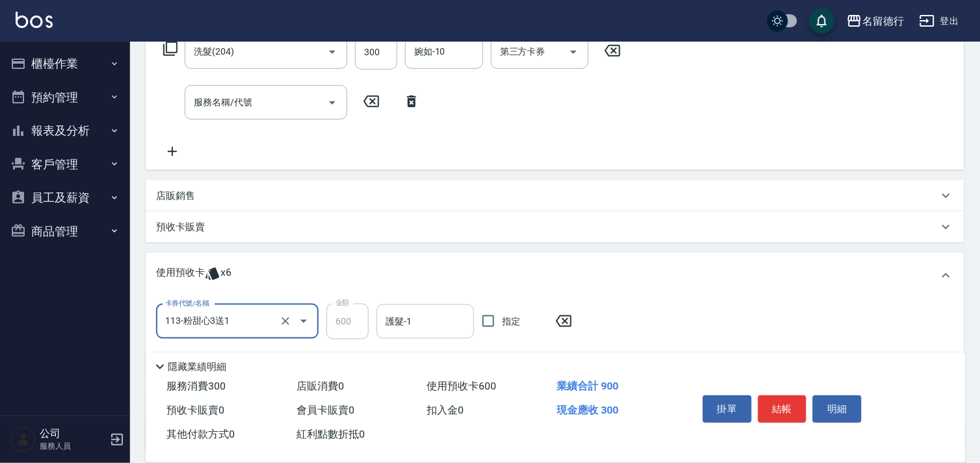
click at [399, 321] on div "護髮-1 護髮-1" at bounding box center [425, 321] width 98 height 34
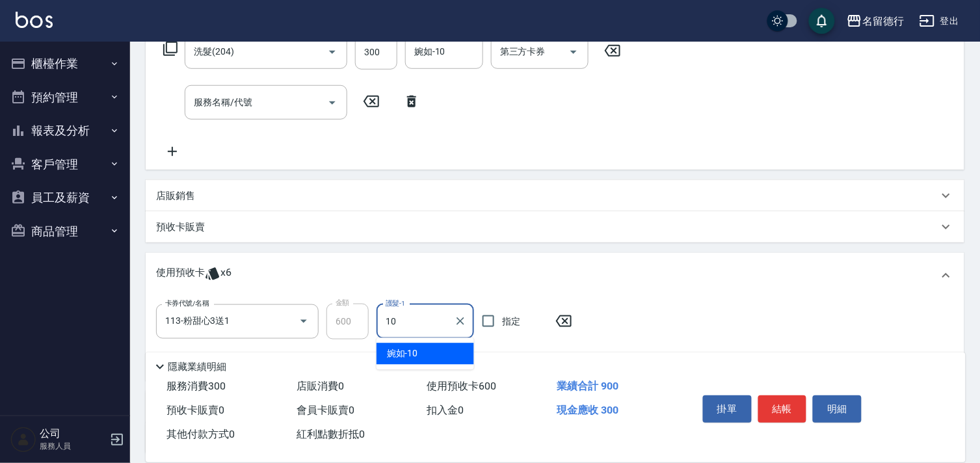
type input "婉如-10"
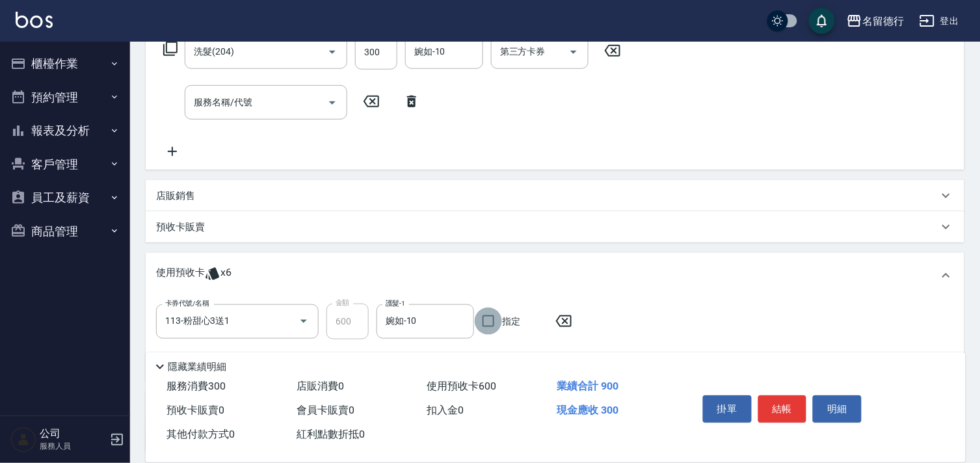
click at [490, 326] on input "指定" at bounding box center [488, 321] width 27 height 27
checkbox input "true"
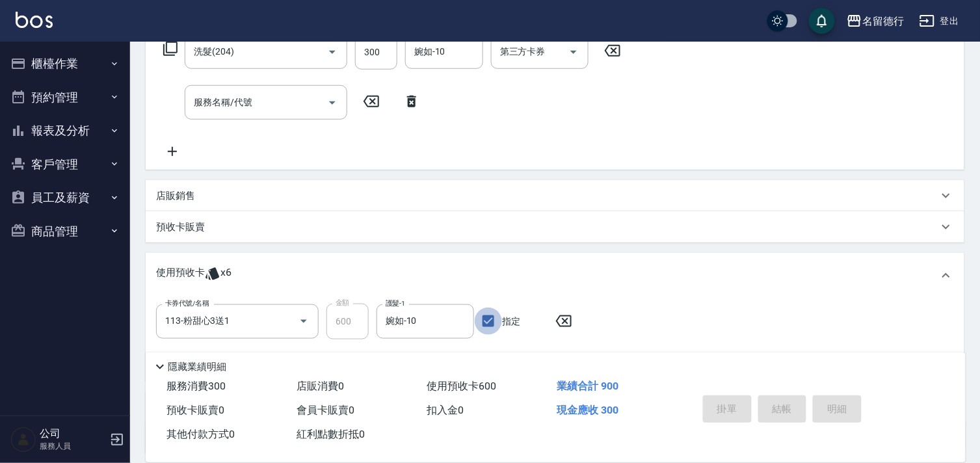
type input "[DATE] 18:03"
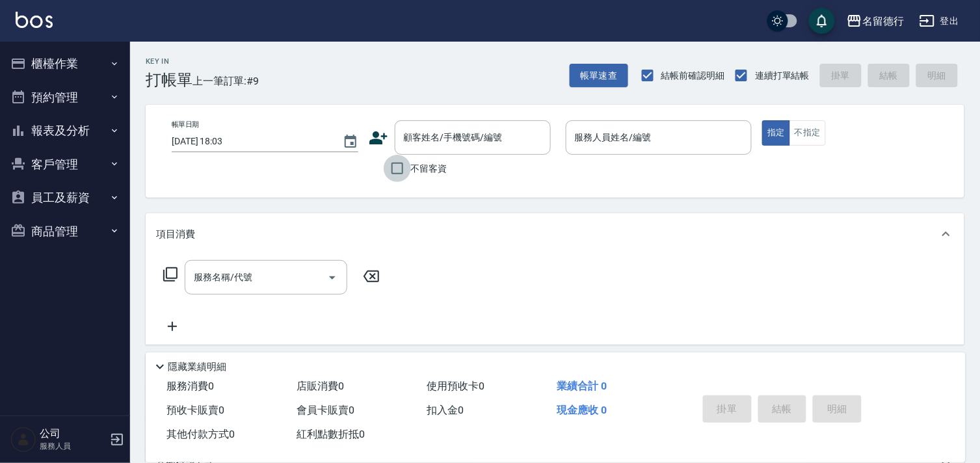
drag, startPoint x: 384, startPoint y: 166, endPoint x: 411, endPoint y: 177, distance: 29.2
click at [397, 167] on input "不留客資" at bounding box center [397, 168] width 27 height 27
checkbox input "true"
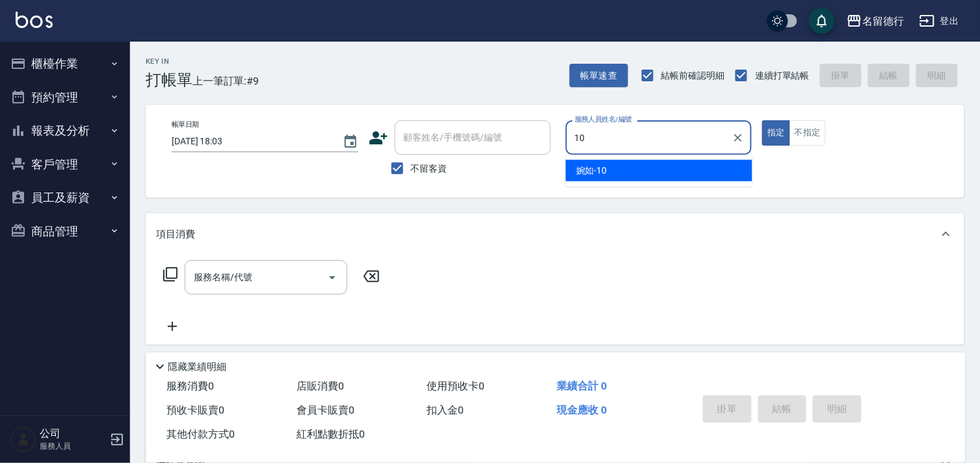
type input "婉如-10"
type button "true"
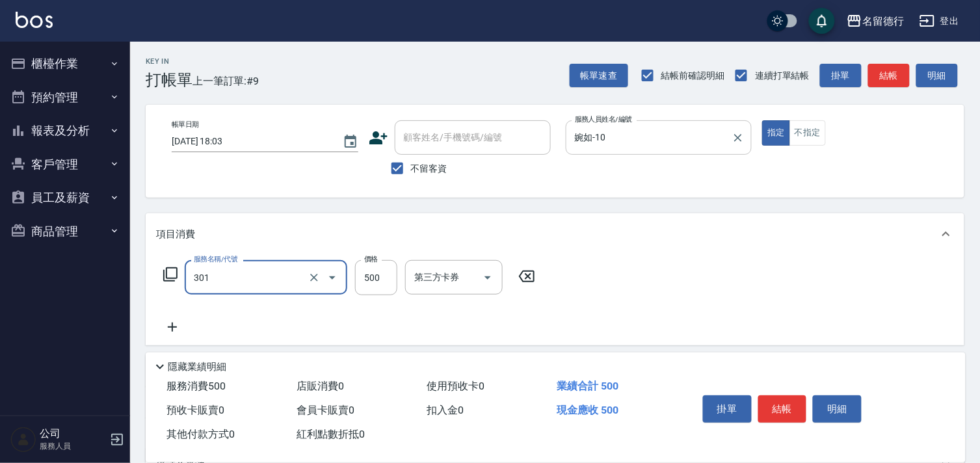
type input "剪髮(301)"
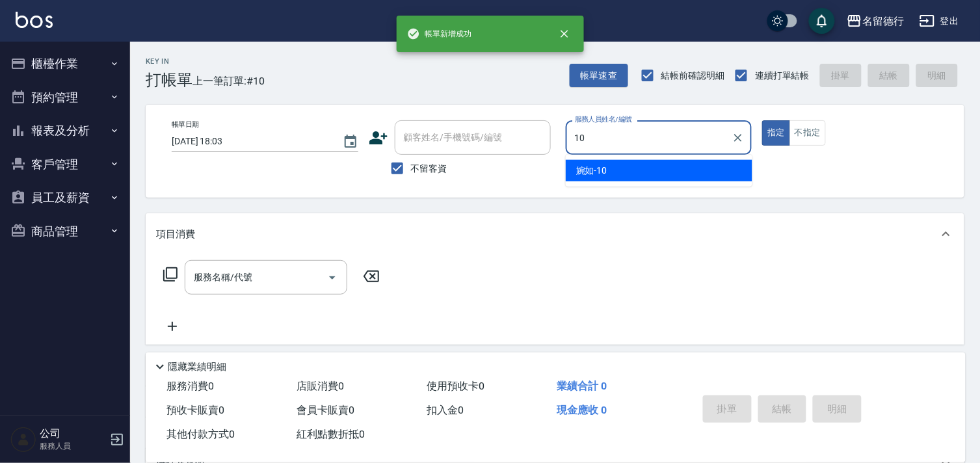
type input "婉如-10"
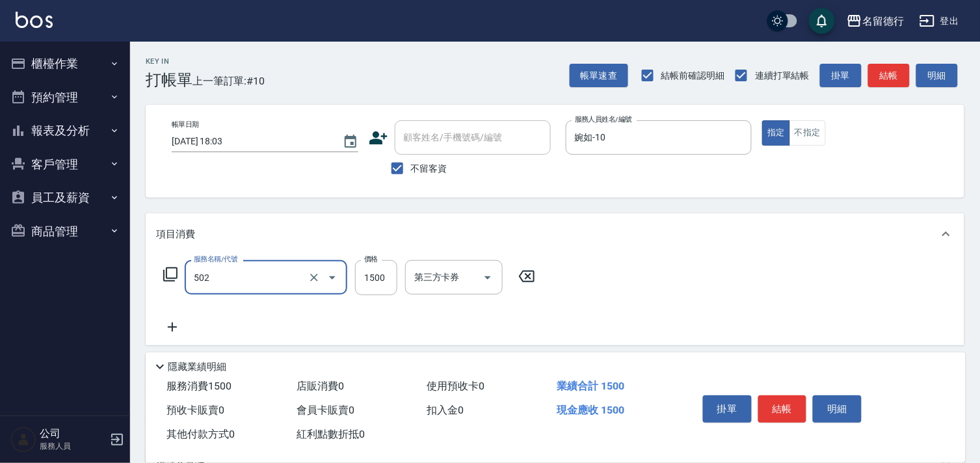
type input "染髮(502)"
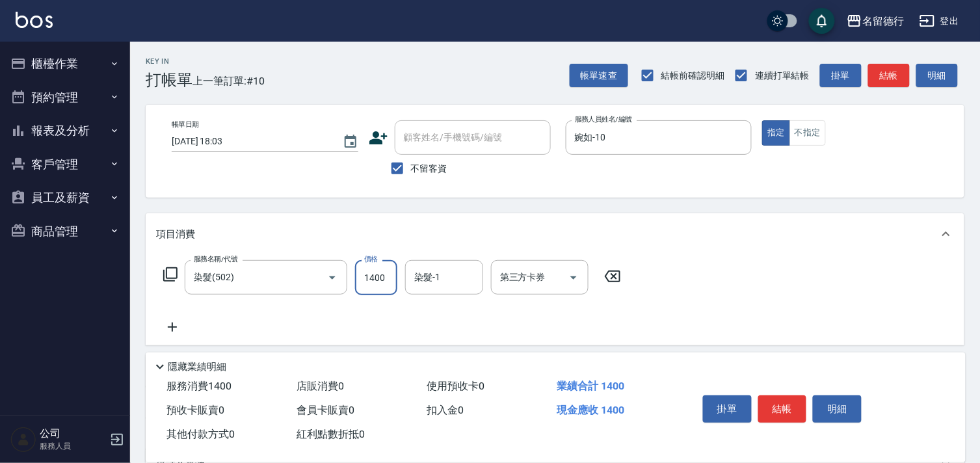
type input "1400"
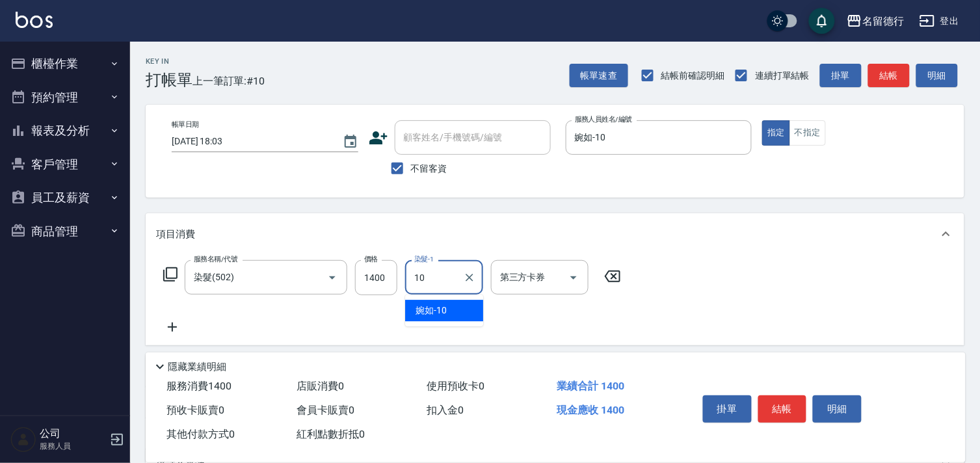
type input "婉如-10"
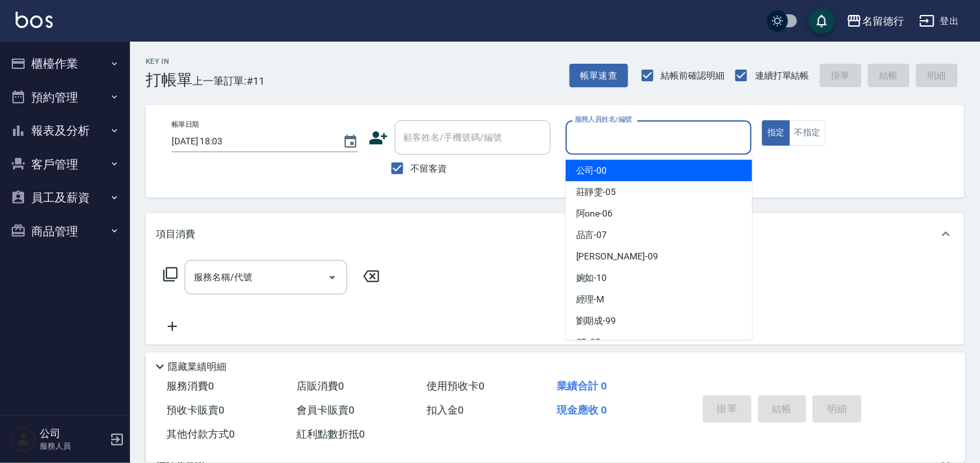
click at [588, 139] on input "服務人員姓名/編號" at bounding box center [658, 137] width 175 height 23
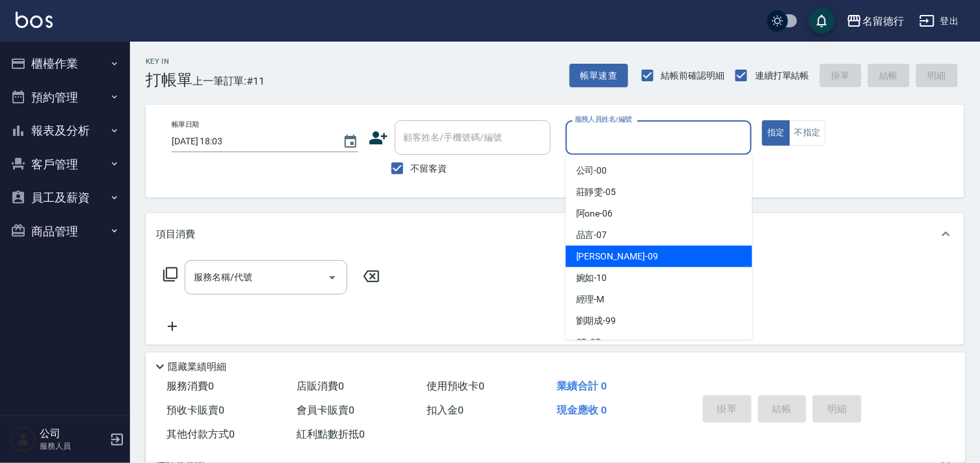
click at [581, 257] on span "[PERSON_NAME] -09" at bounding box center [617, 257] width 82 height 14
type input "[PERSON_NAME]-09"
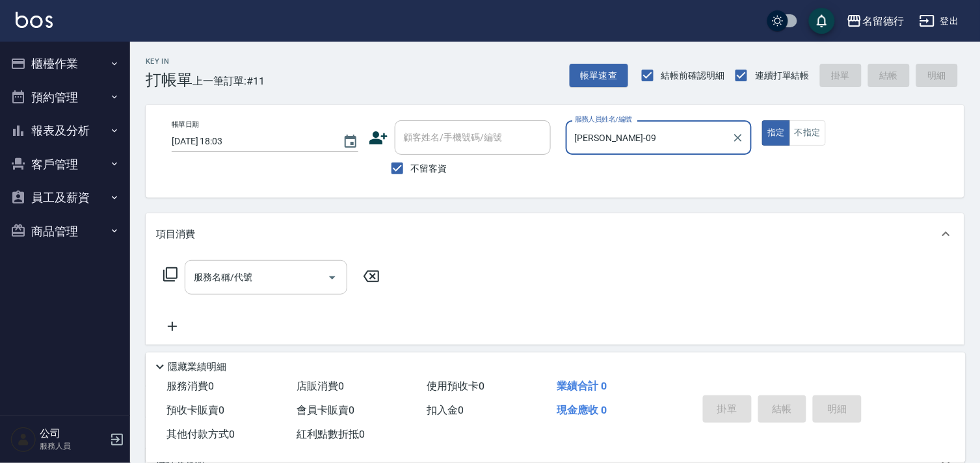
click at [283, 282] on input "服務名稱/代號" at bounding box center [255, 277] width 131 height 23
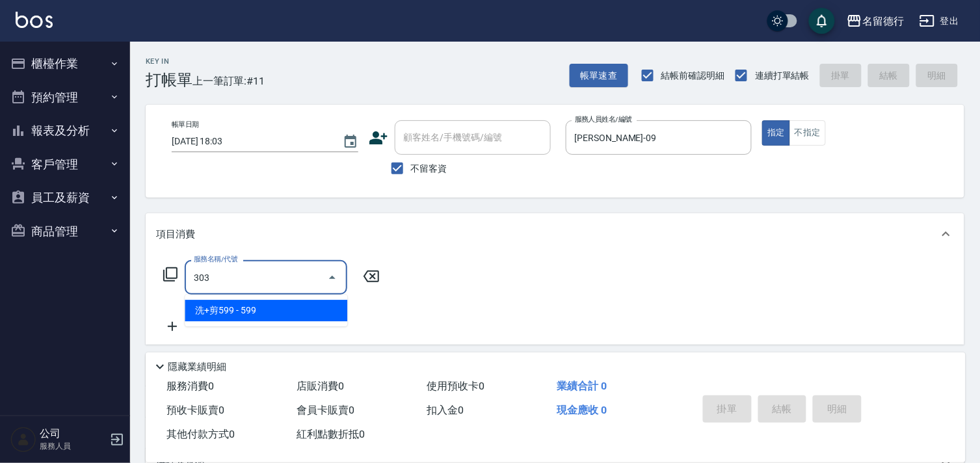
click at [256, 315] on span "洗+剪599 - 599" at bounding box center [266, 310] width 163 height 21
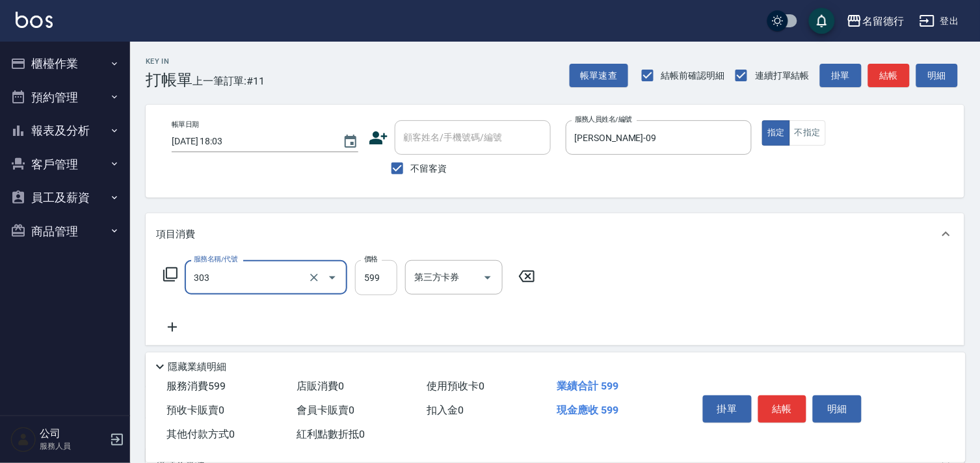
type input "洗+剪599(303)"
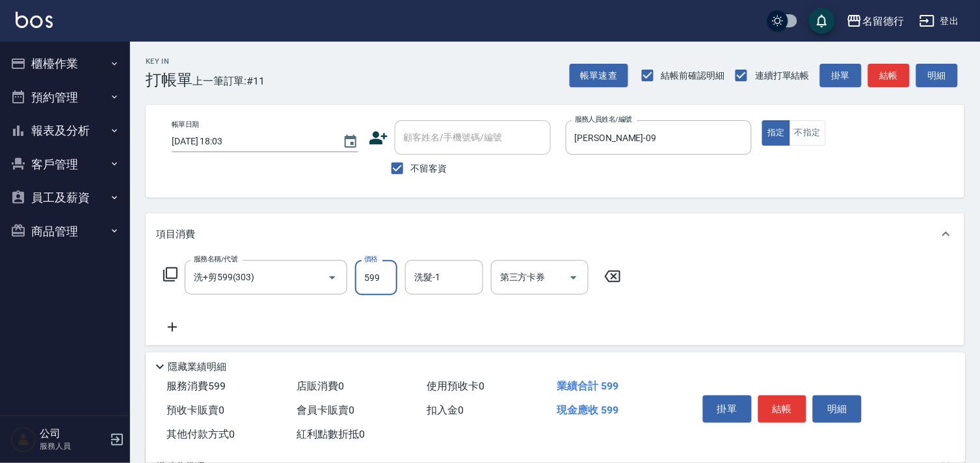
click at [378, 284] on input "599" at bounding box center [376, 277] width 42 height 35
click at [410, 284] on div "洗髮-1" at bounding box center [444, 277] width 78 height 34
type input "700"
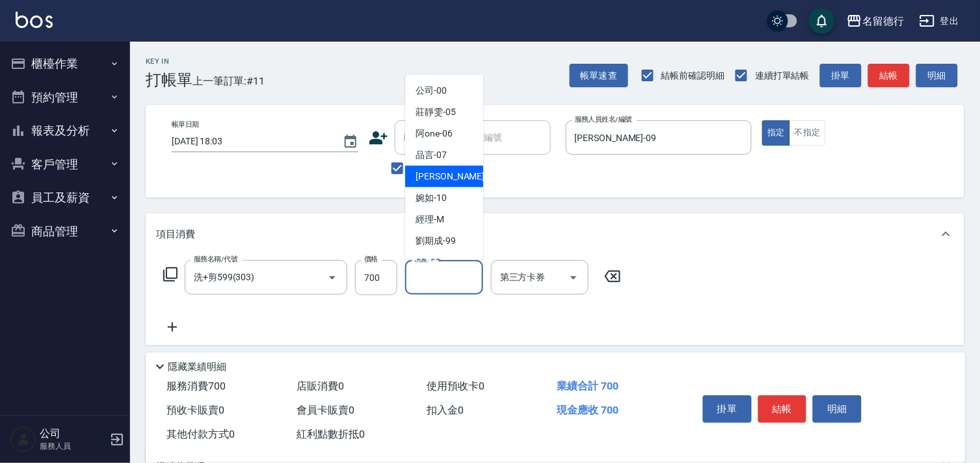
click at [421, 183] on span "[PERSON_NAME] -09" at bounding box center [456, 177] width 82 height 14
type input "[PERSON_NAME]-09"
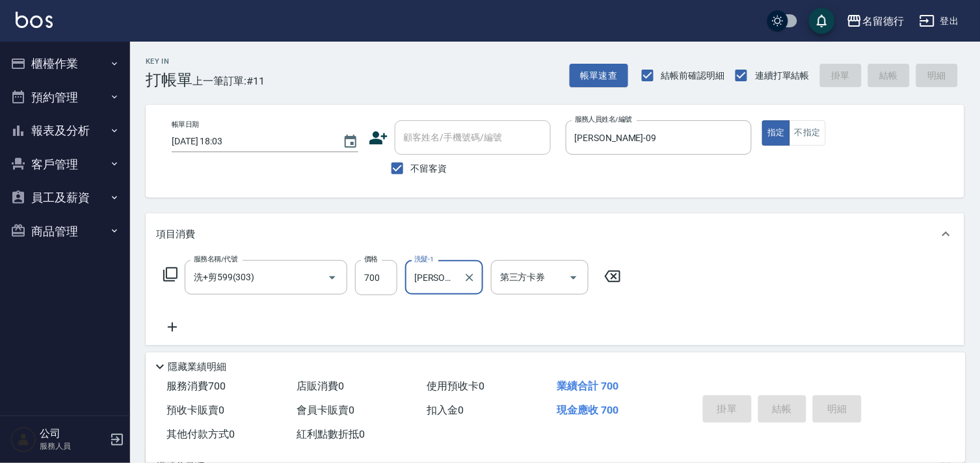
type input "[DATE] 18:17"
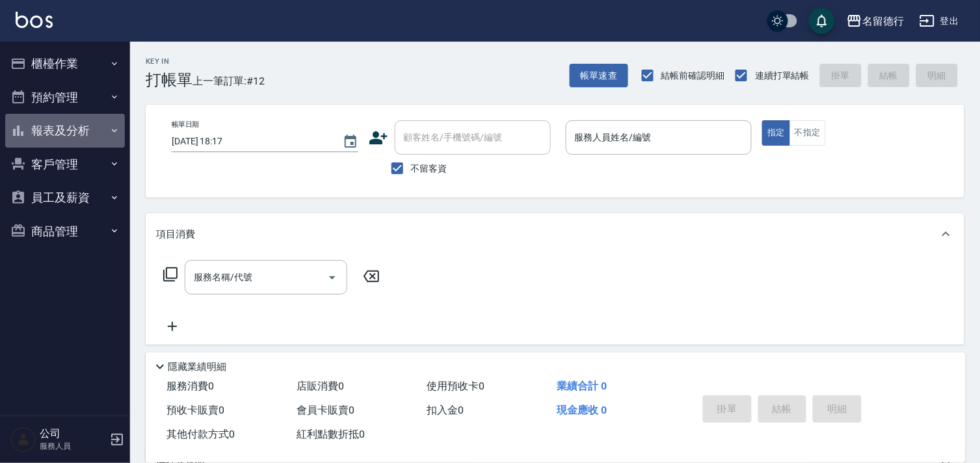
click at [49, 132] on button "報表及分析" at bounding box center [65, 131] width 120 height 34
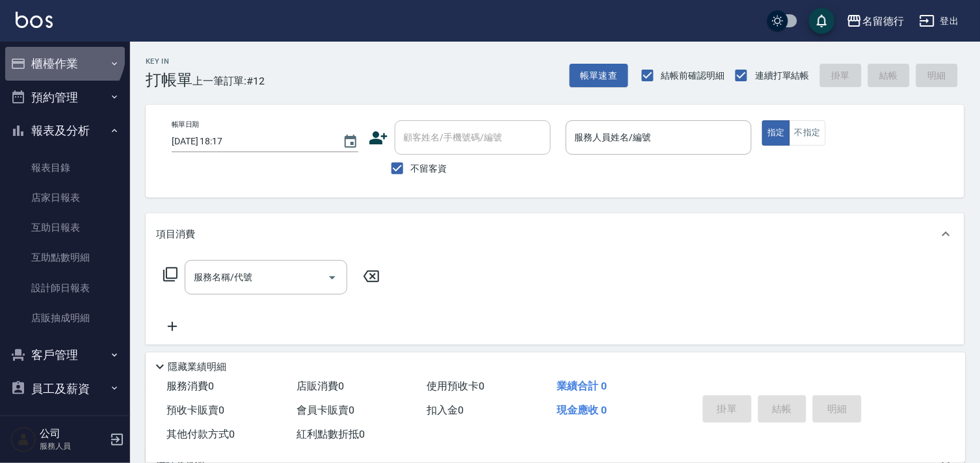
click at [57, 51] on button "櫃檯作業" at bounding box center [65, 64] width 120 height 34
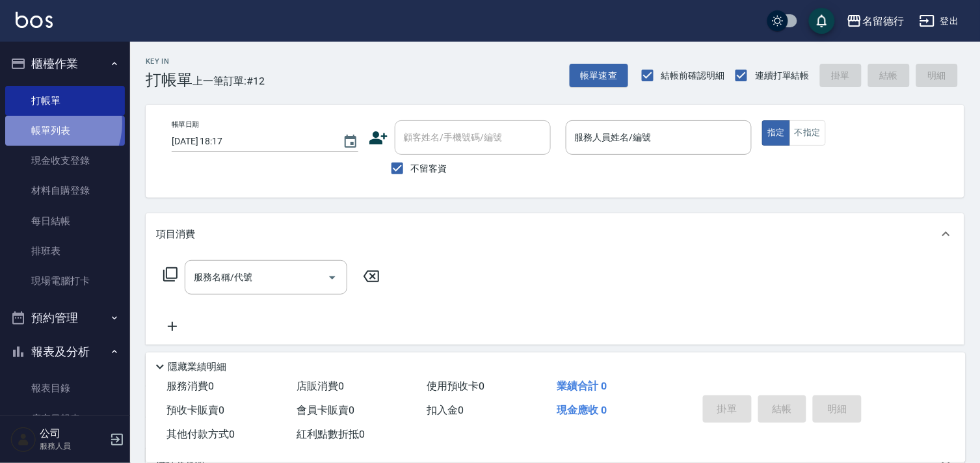
click at [47, 124] on link "帳單列表" at bounding box center [65, 131] width 120 height 30
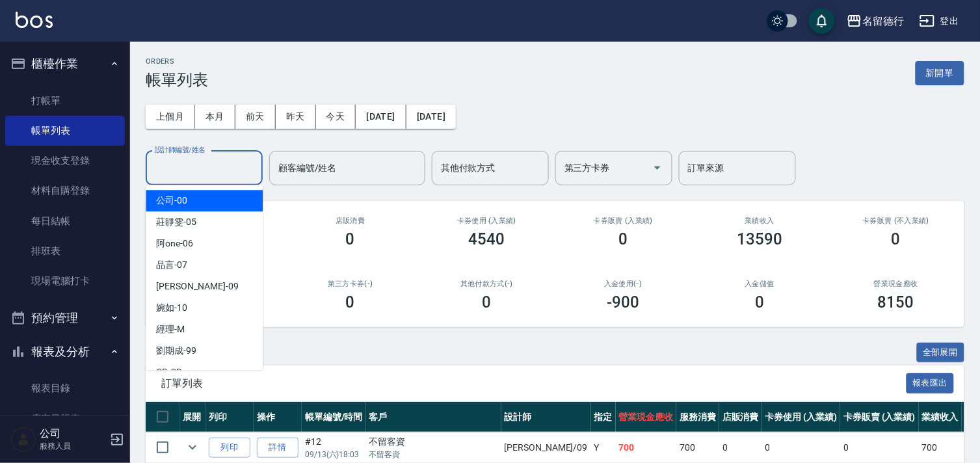
click at [183, 163] on div "設計師編號/姓名 設計師編號/姓名" at bounding box center [204, 168] width 117 height 34
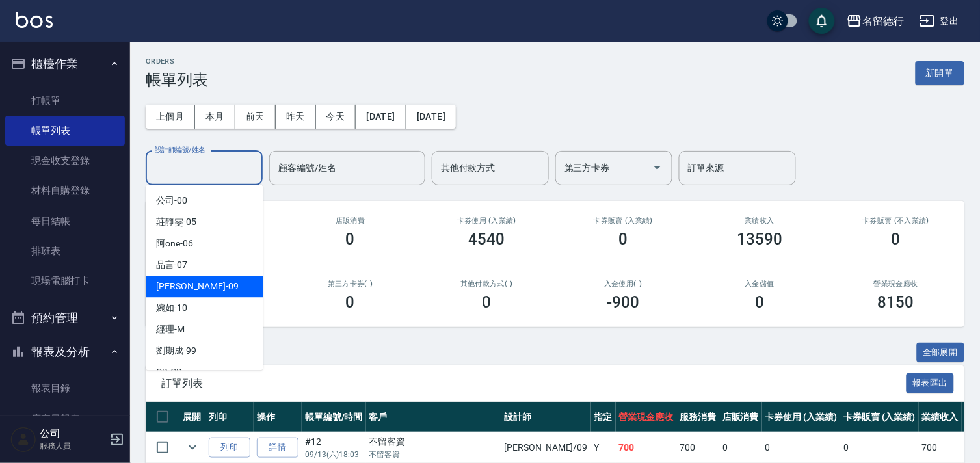
click at [180, 294] on div "[PERSON_NAME] -09" at bounding box center [204, 286] width 117 height 21
type input "[PERSON_NAME]-09"
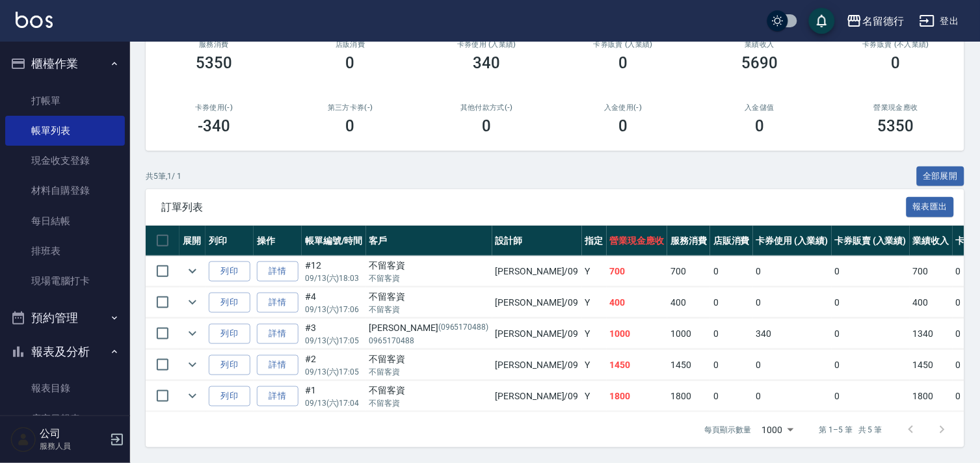
scroll to position [187, 0]
click at [62, 103] on link "打帳單" at bounding box center [65, 101] width 120 height 30
